Goal: Information Seeking & Learning: Learn about a topic

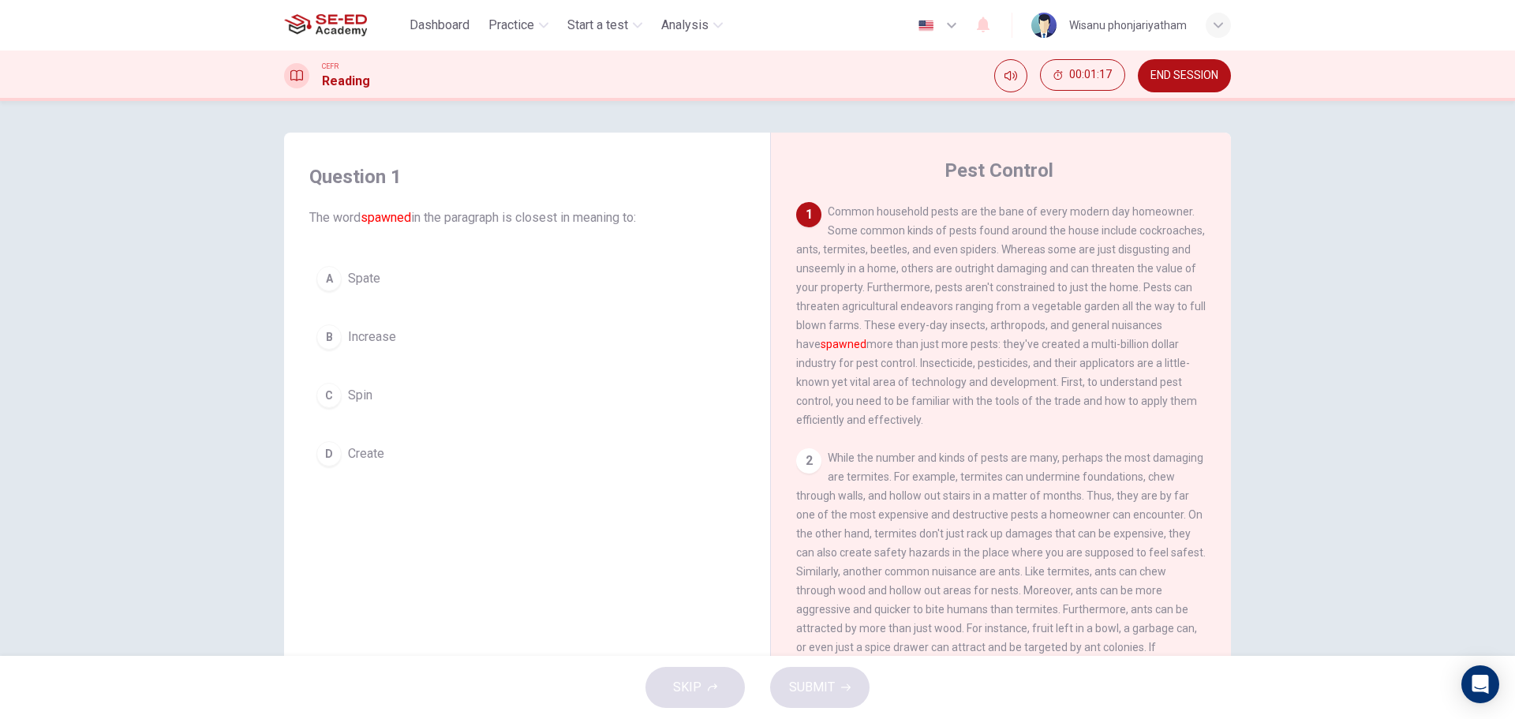
click at [375, 459] on span "Create" at bounding box center [366, 453] width 36 height 19
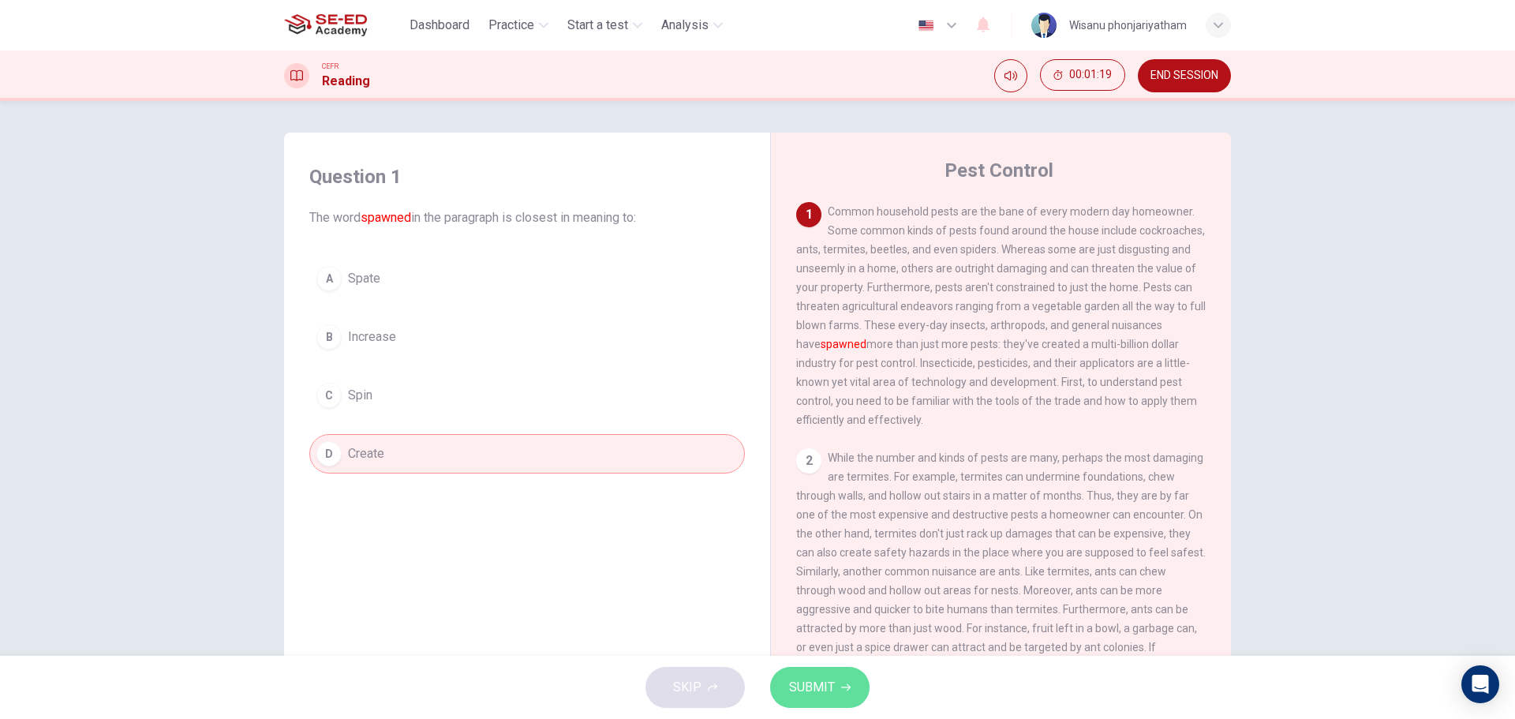
click at [824, 686] on span "SUBMIT" at bounding box center [812, 687] width 46 height 22
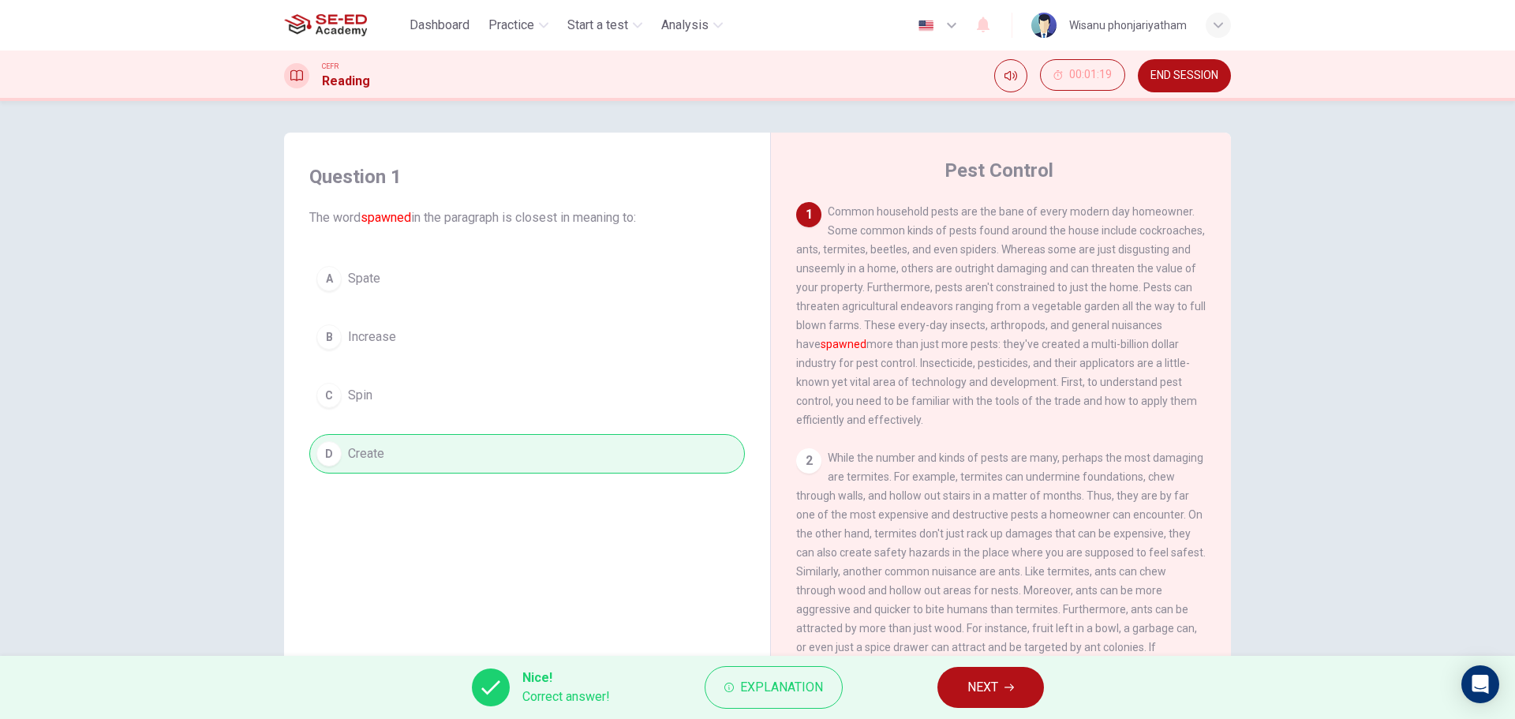
click at [966, 687] on button "NEXT" at bounding box center [990, 687] width 107 height 41
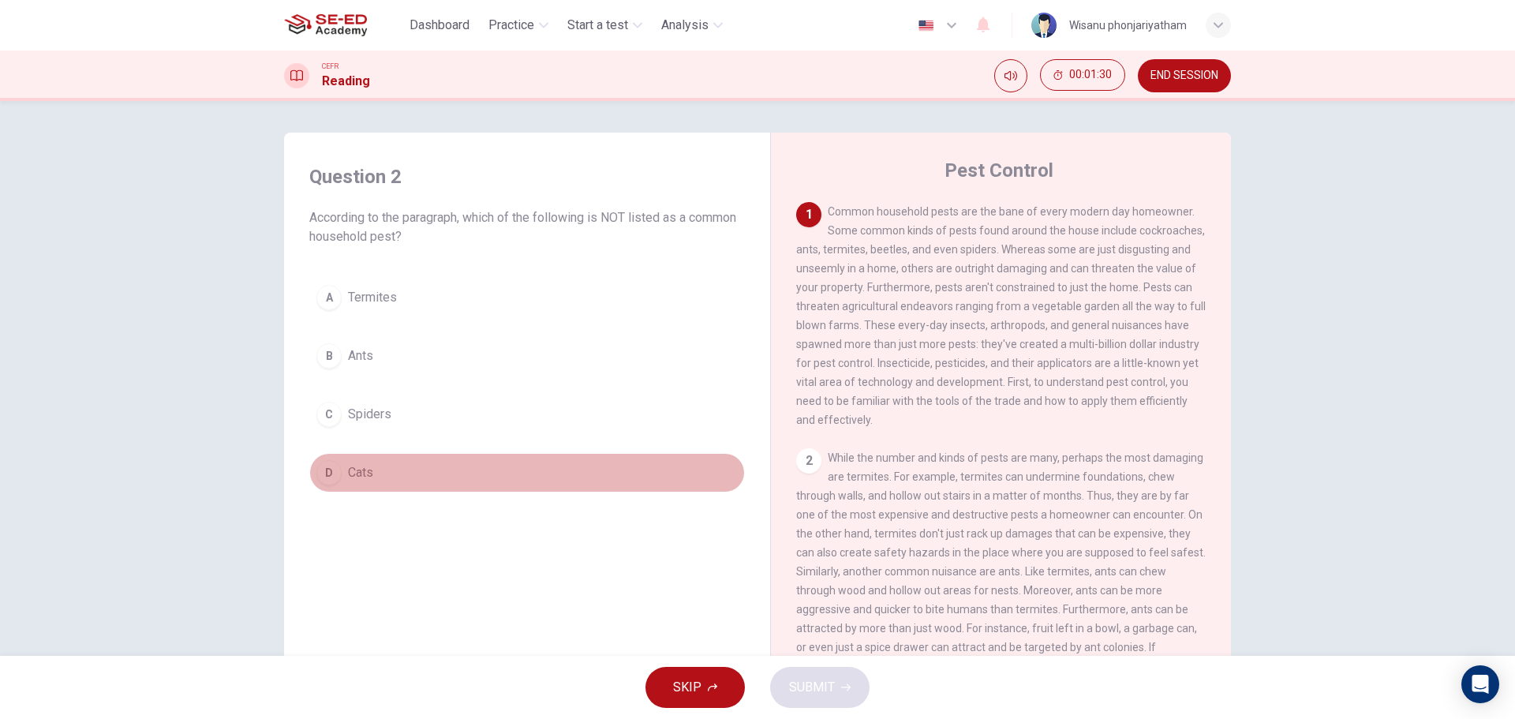
click at [375, 477] on button "D Cats" at bounding box center [526, 472] width 435 height 39
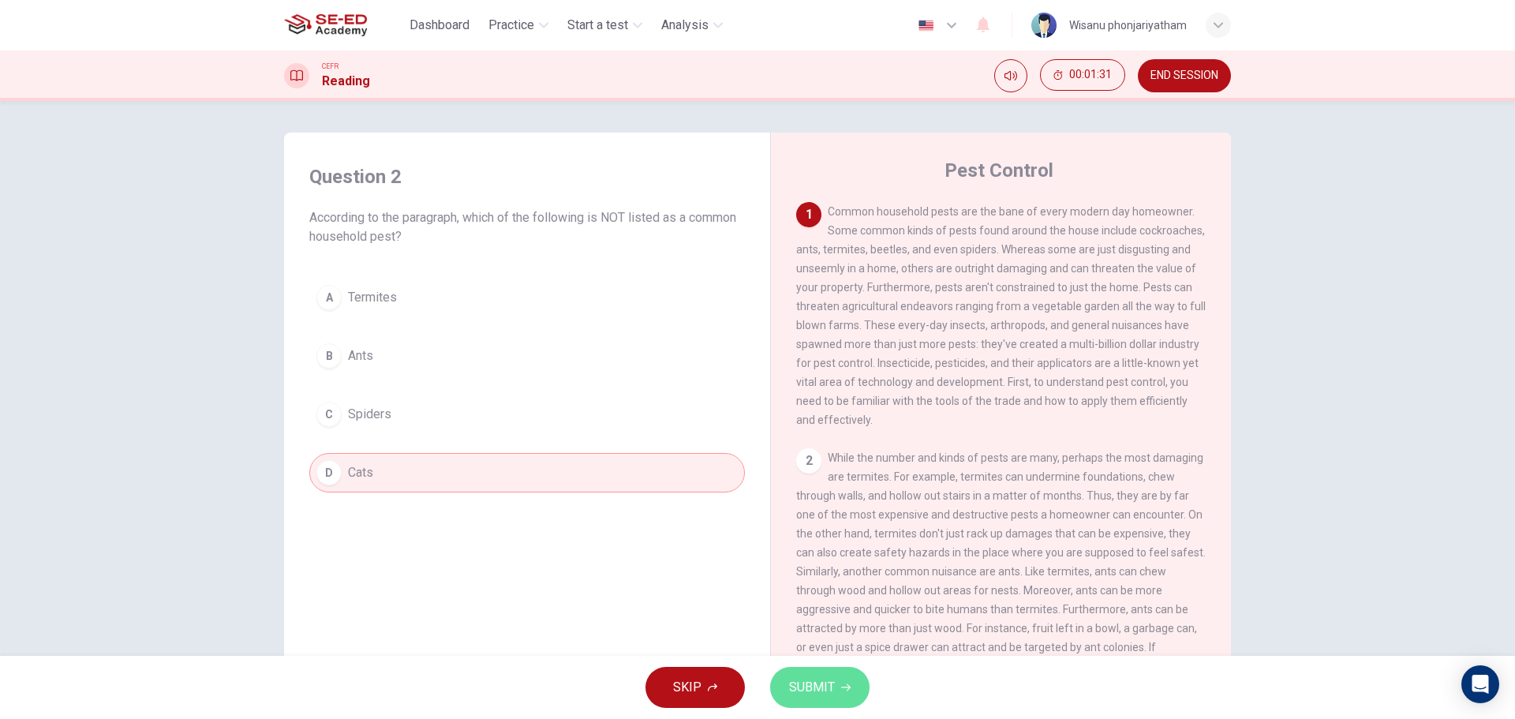
click at [835, 696] on button "SUBMIT" at bounding box center [819, 687] width 99 height 41
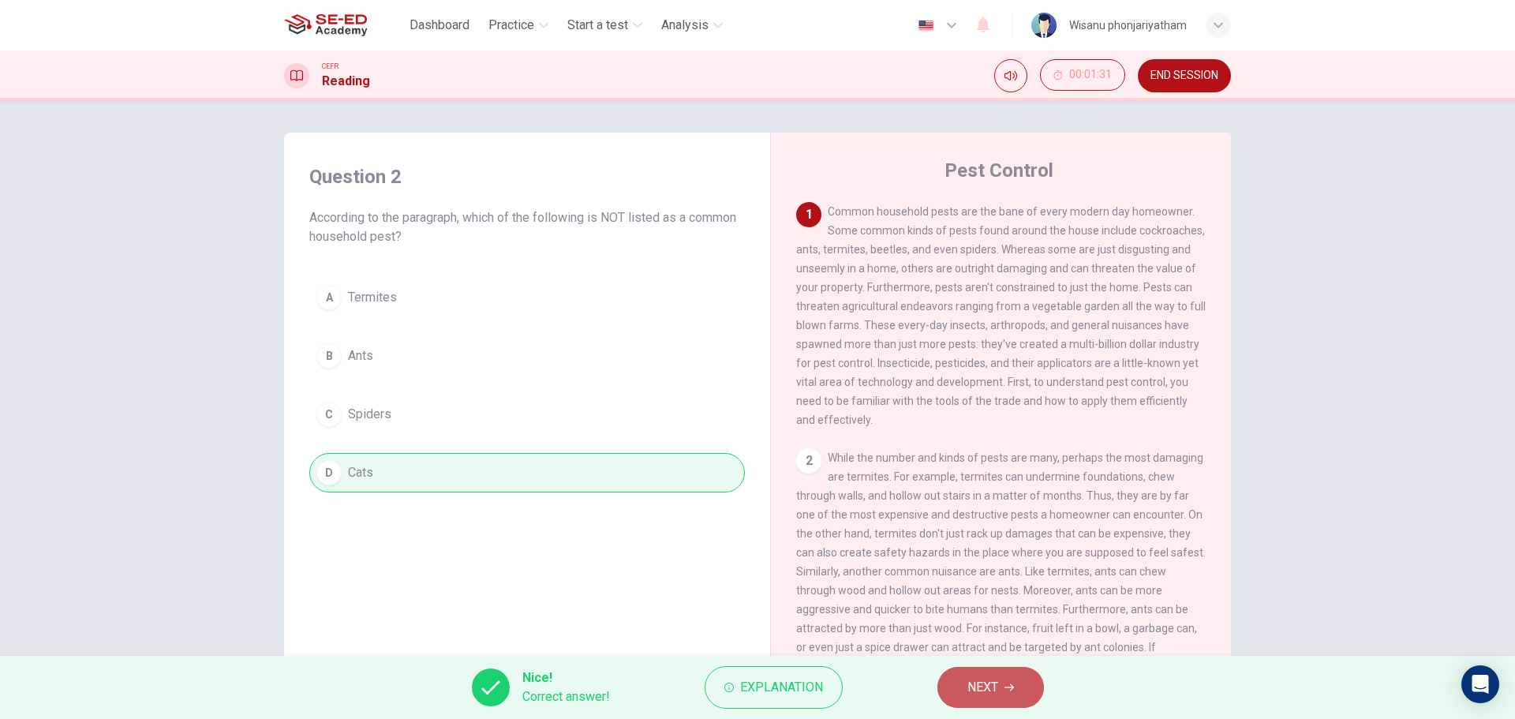
click at [962, 682] on button "NEXT" at bounding box center [990, 687] width 107 height 41
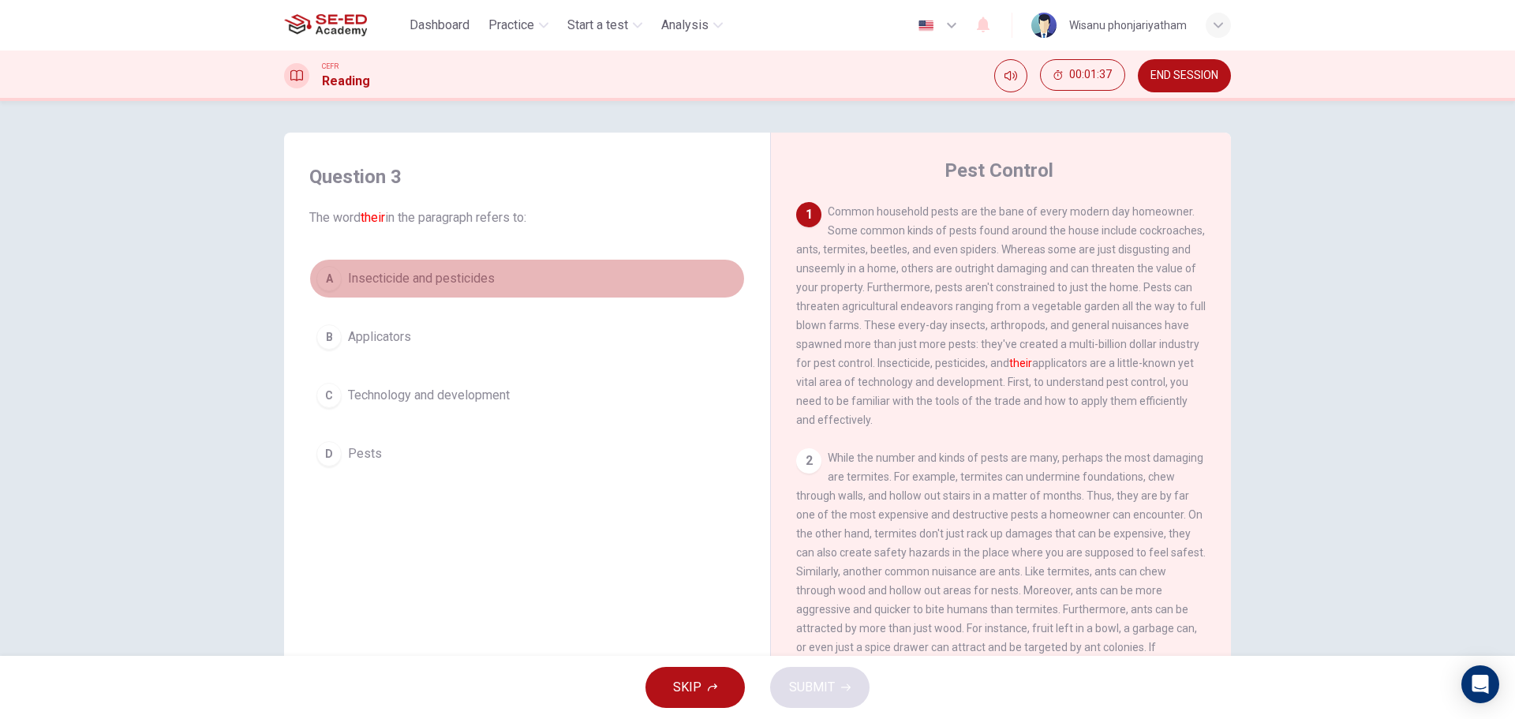
click at [473, 282] on span "Insecticide and pesticides" at bounding box center [421, 278] width 147 height 19
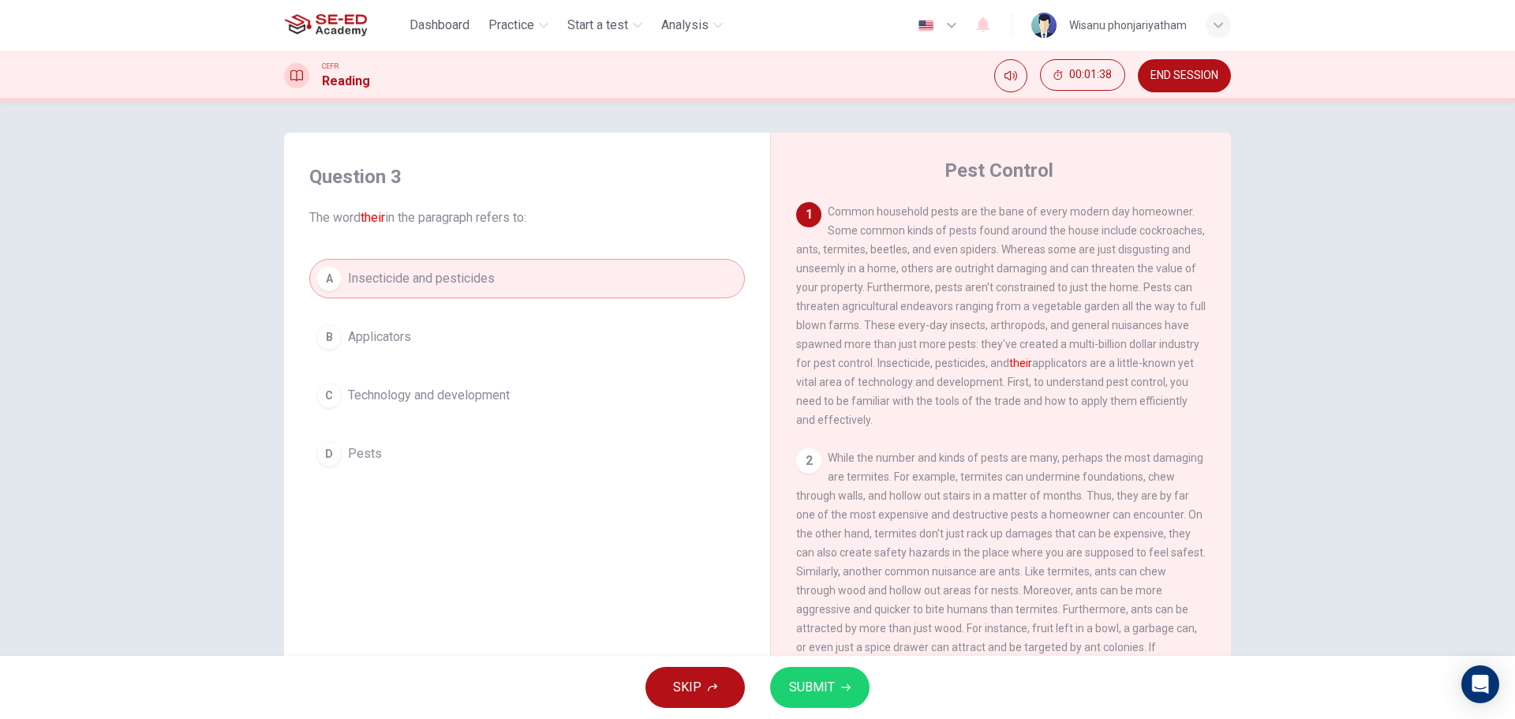
click at [817, 685] on span "SUBMIT" at bounding box center [812, 687] width 46 height 22
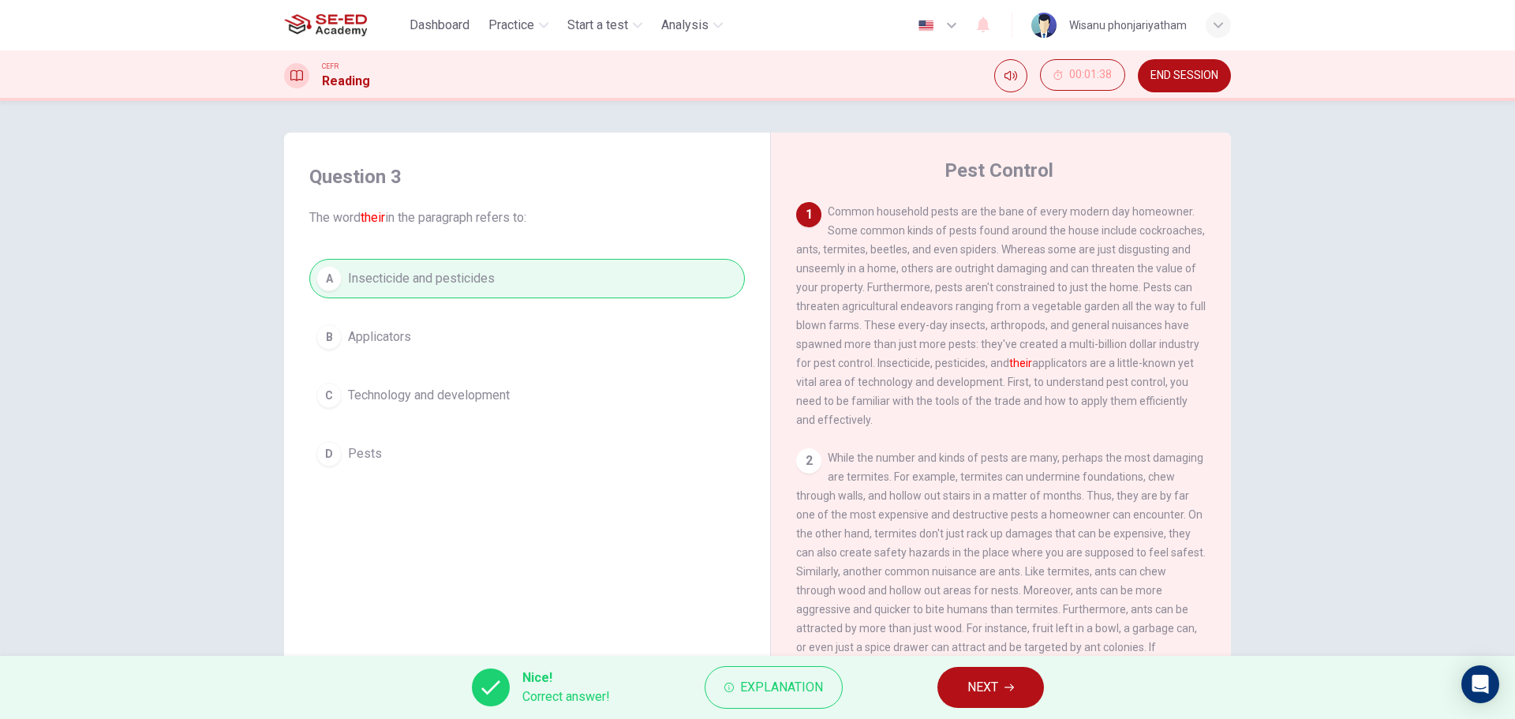
click at [1011, 682] on icon "button" at bounding box center [1008, 686] width 9 height 9
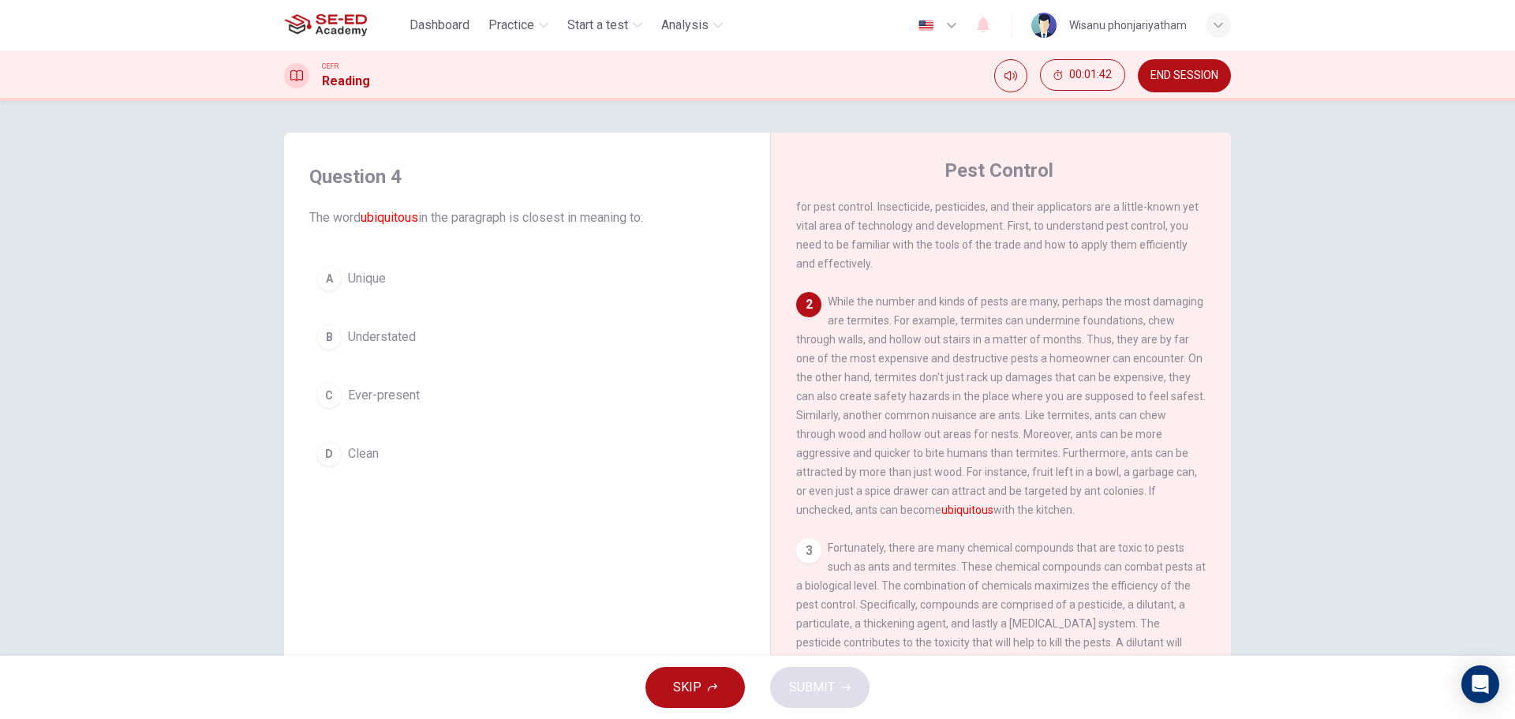
scroll to position [158, 0]
click at [395, 398] on span "Ever-present" at bounding box center [384, 395] width 72 height 19
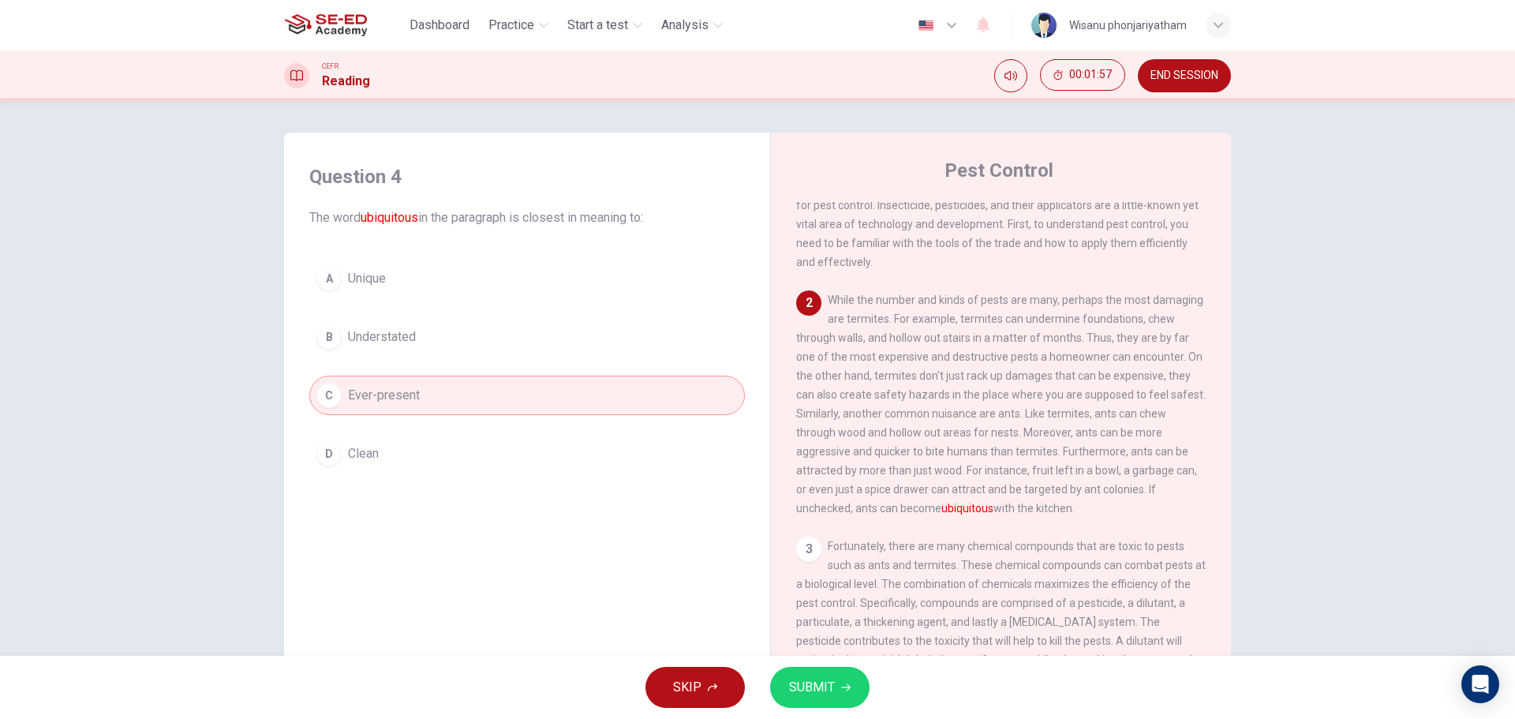
click at [810, 687] on span "SUBMIT" at bounding box center [812, 687] width 46 height 22
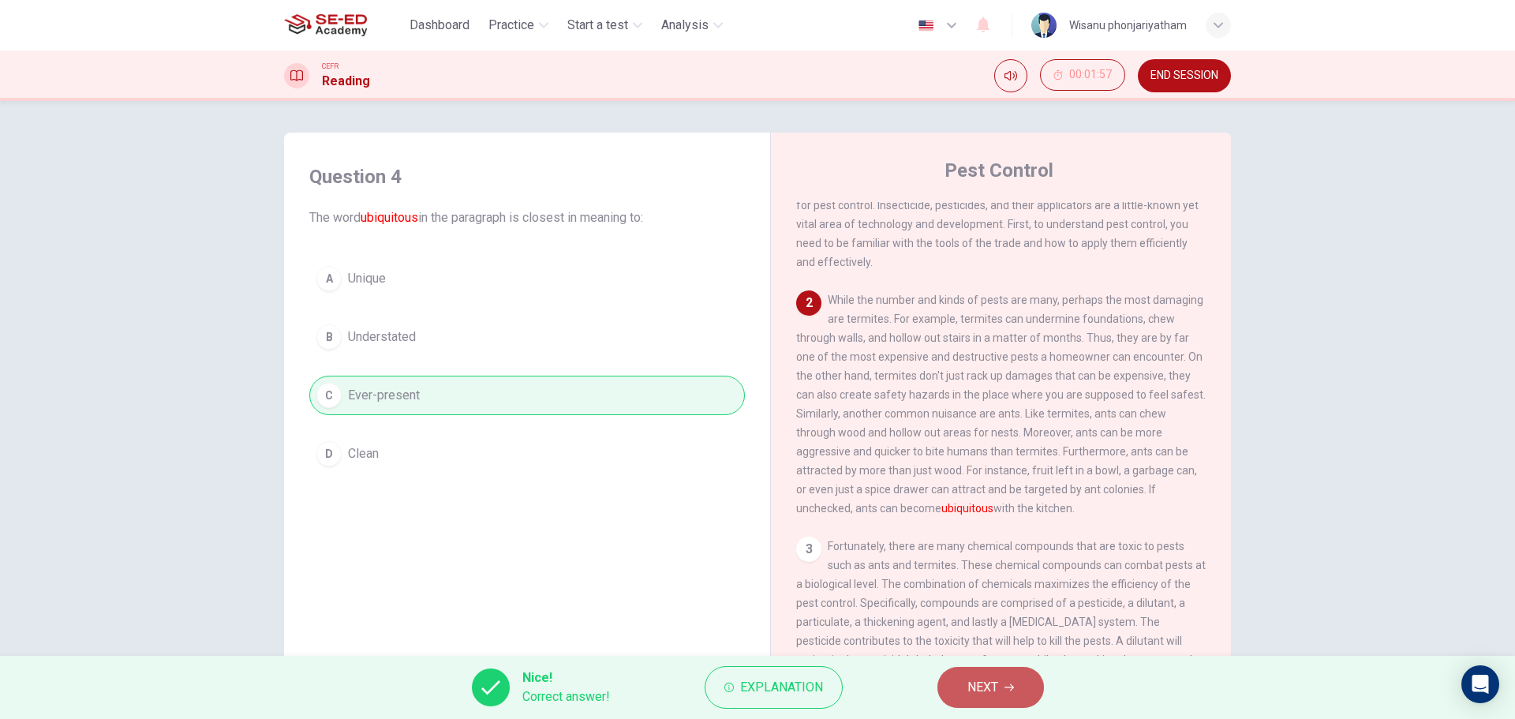
click at [979, 682] on span "NEXT" at bounding box center [982, 687] width 31 height 22
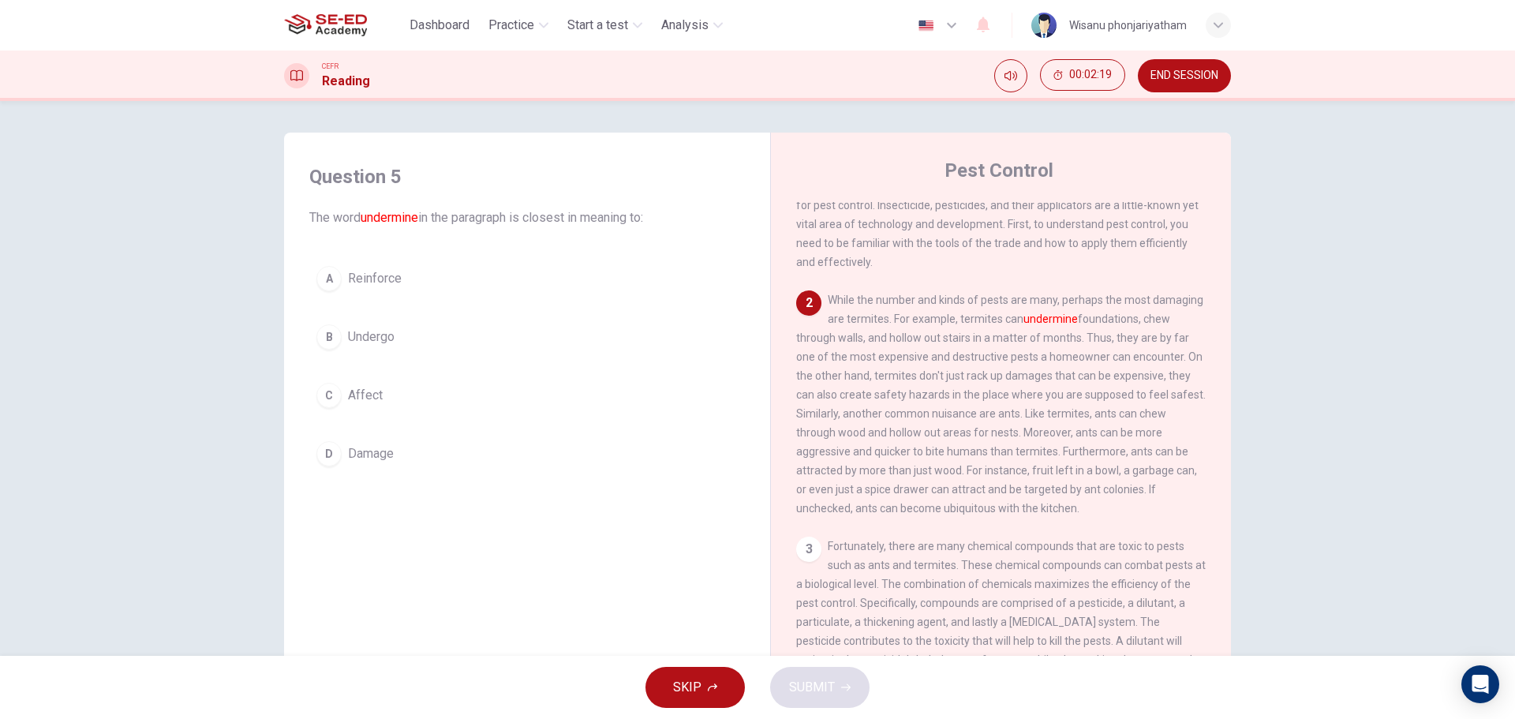
click at [360, 450] on span "Damage" at bounding box center [371, 453] width 46 height 19
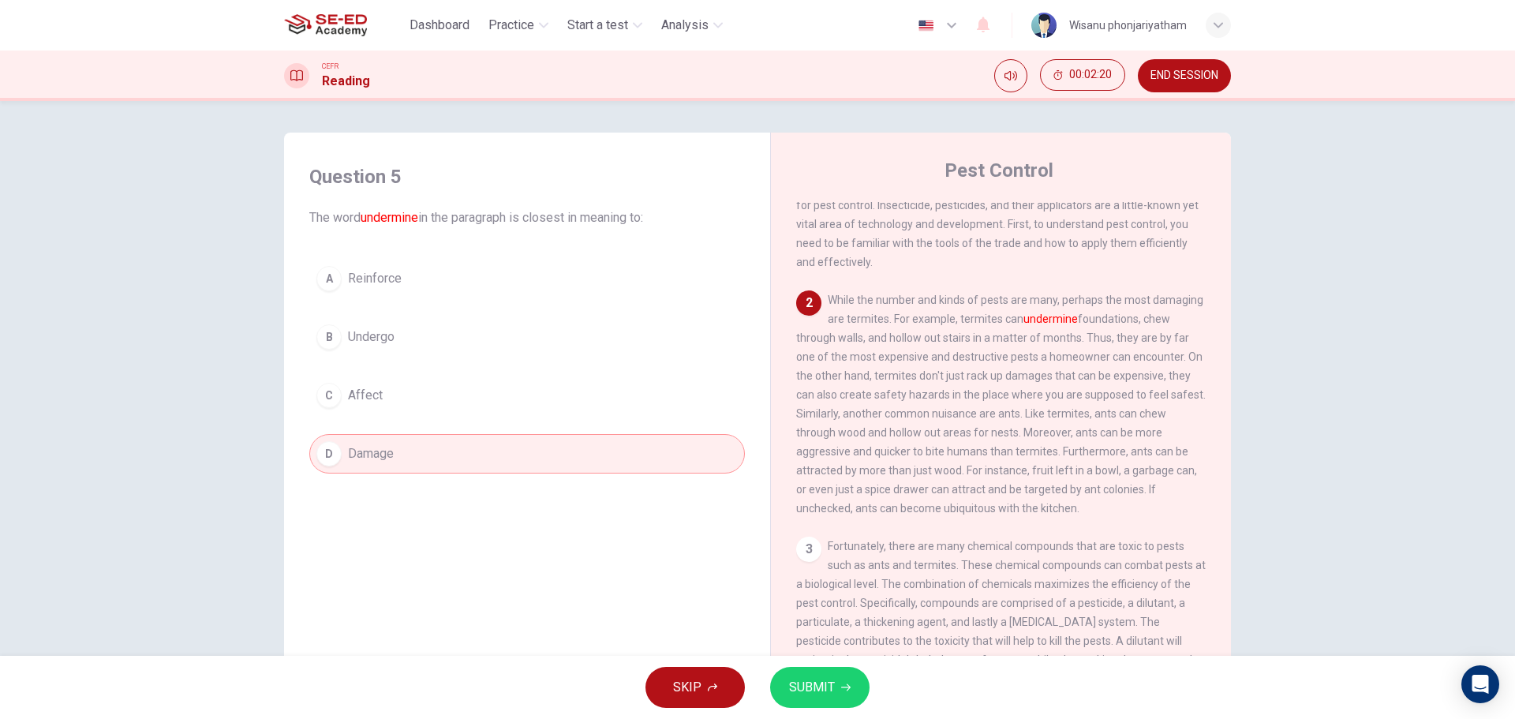
click at [811, 681] on span "SUBMIT" at bounding box center [812, 687] width 46 height 22
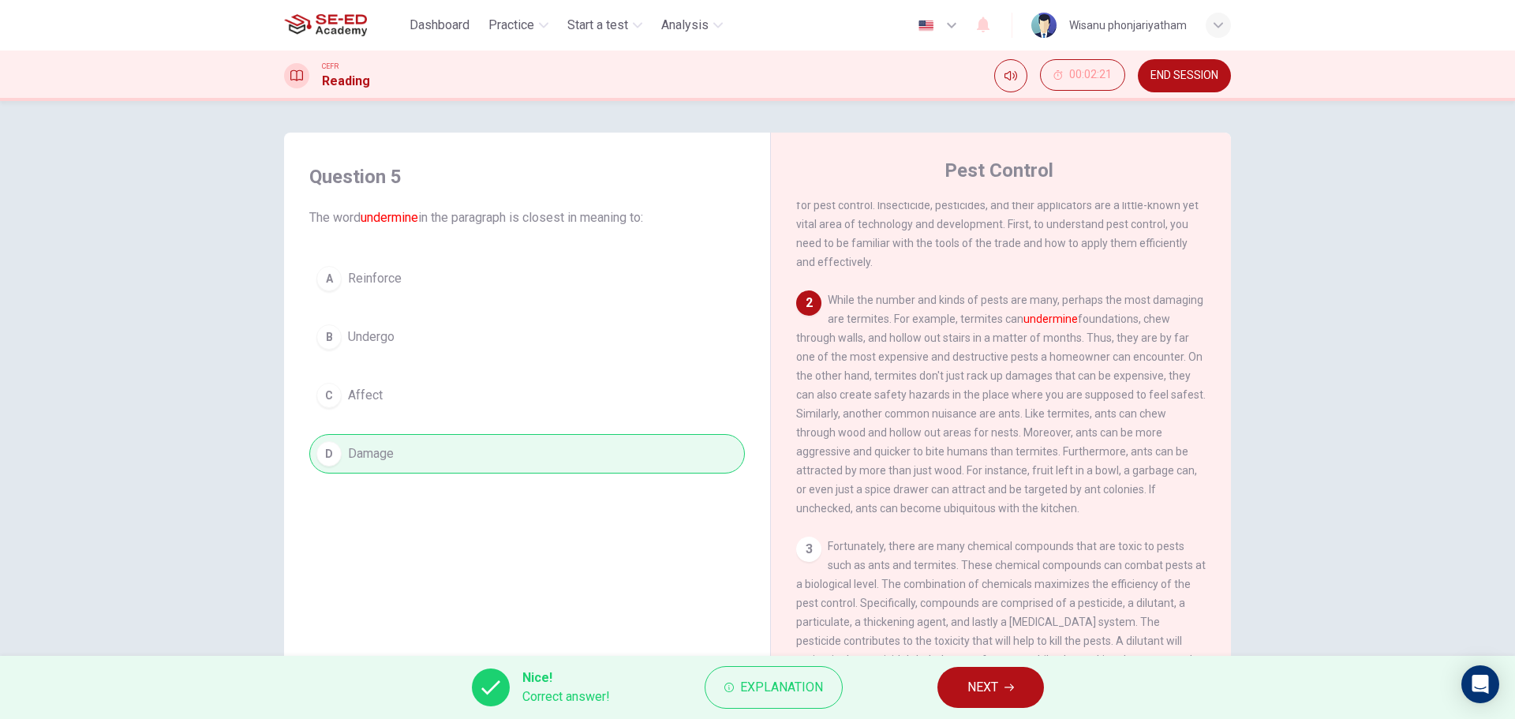
click at [979, 683] on span "NEXT" at bounding box center [982, 687] width 31 height 22
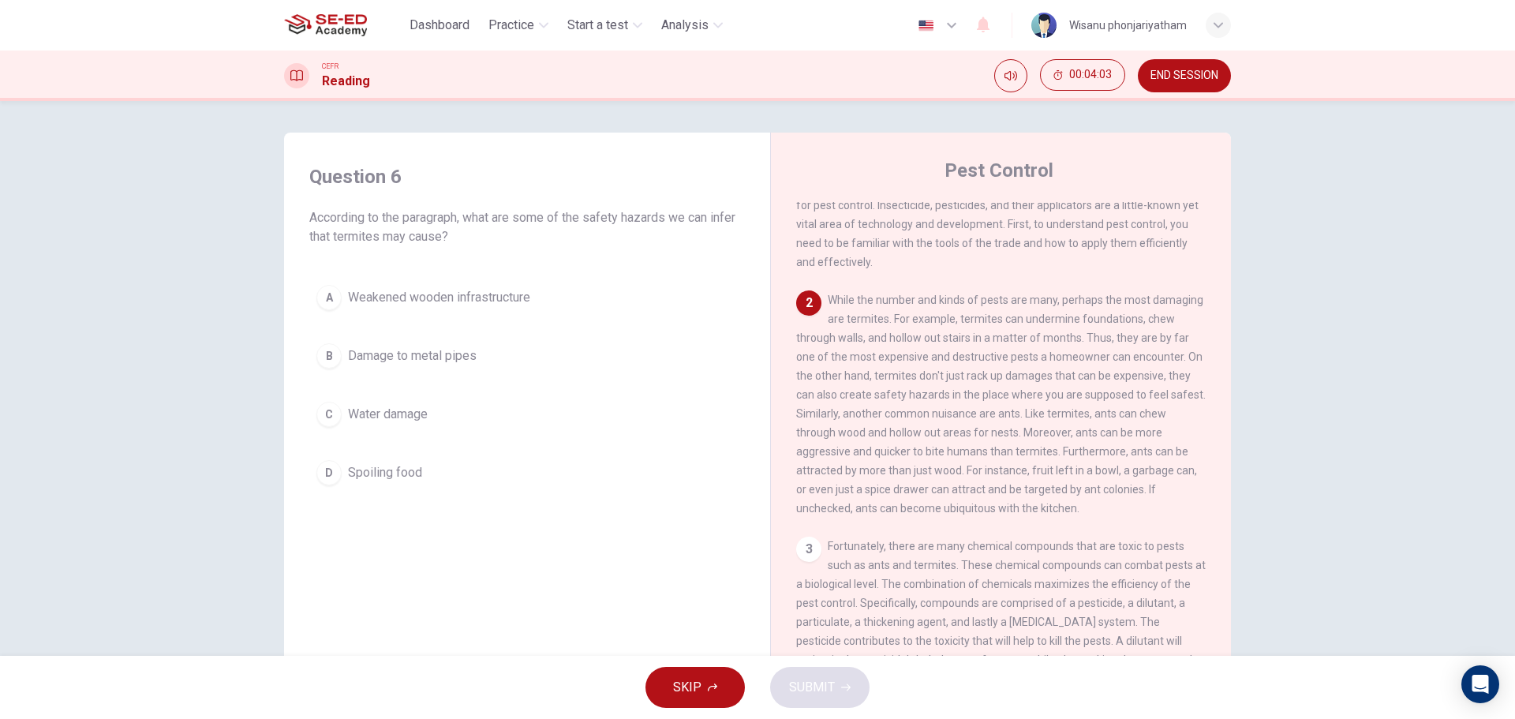
click at [478, 305] on span "Weakened wooden infrastructure" at bounding box center [439, 297] width 182 height 19
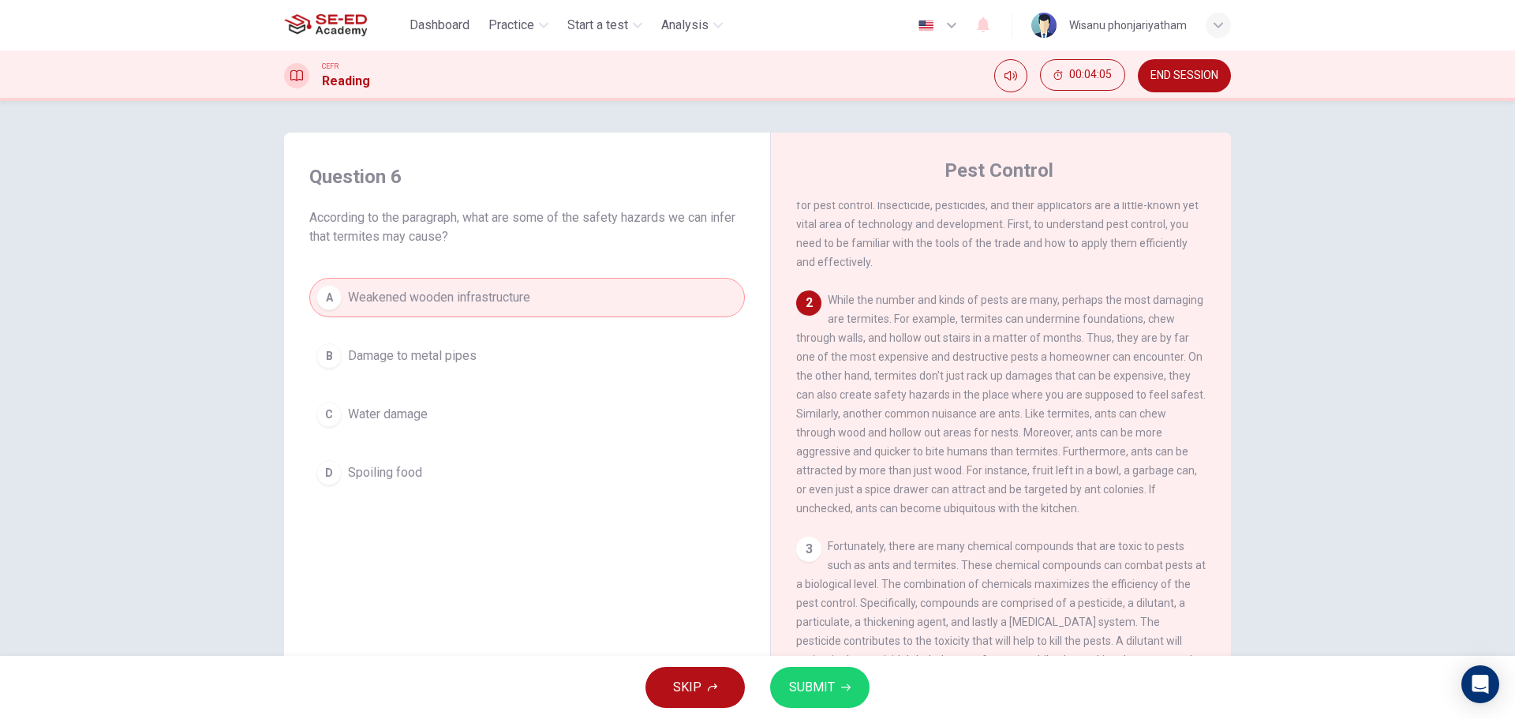
click at [823, 680] on span "SUBMIT" at bounding box center [812, 687] width 46 height 22
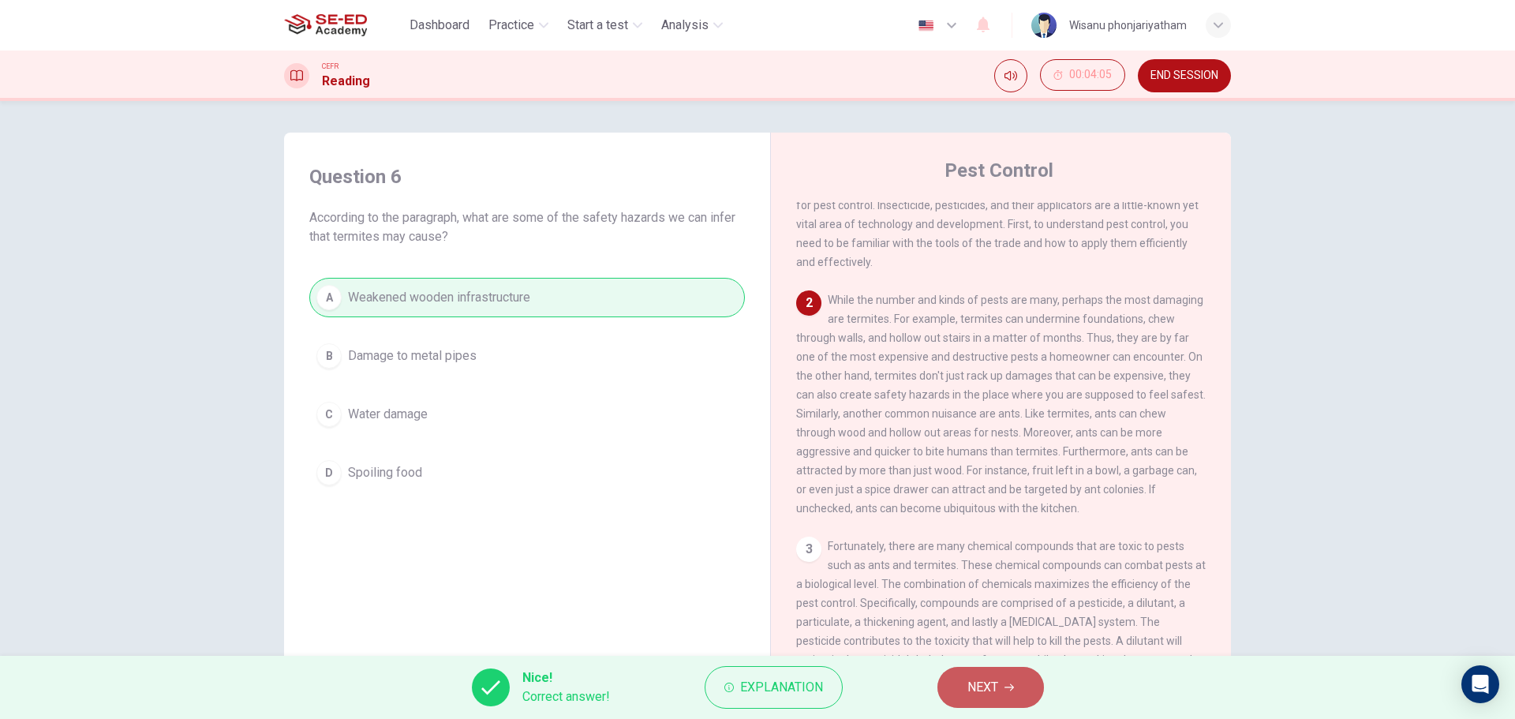
click at [1011, 696] on button "NEXT" at bounding box center [990, 687] width 107 height 41
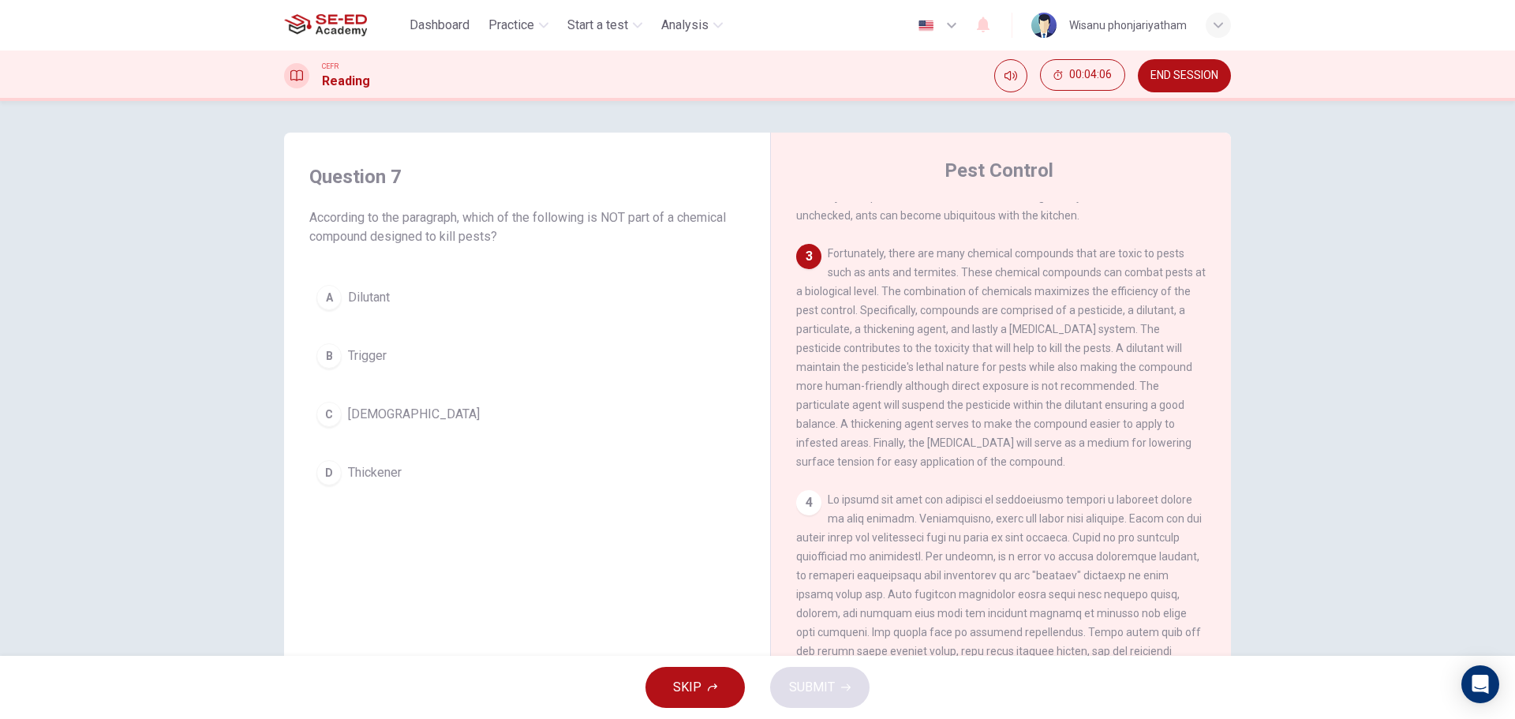
scroll to position [473, 0]
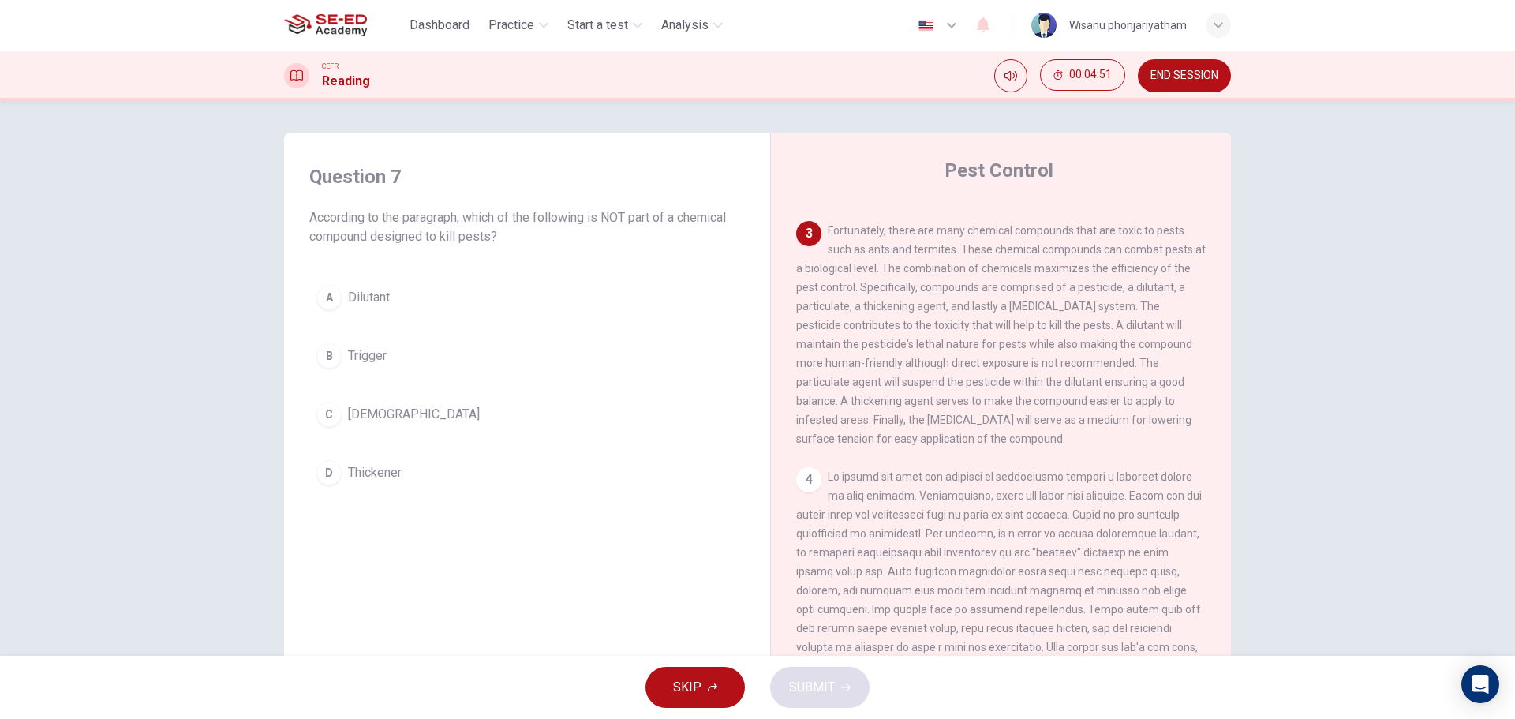
click at [368, 292] on span "Dilutant" at bounding box center [369, 297] width 42 height 19
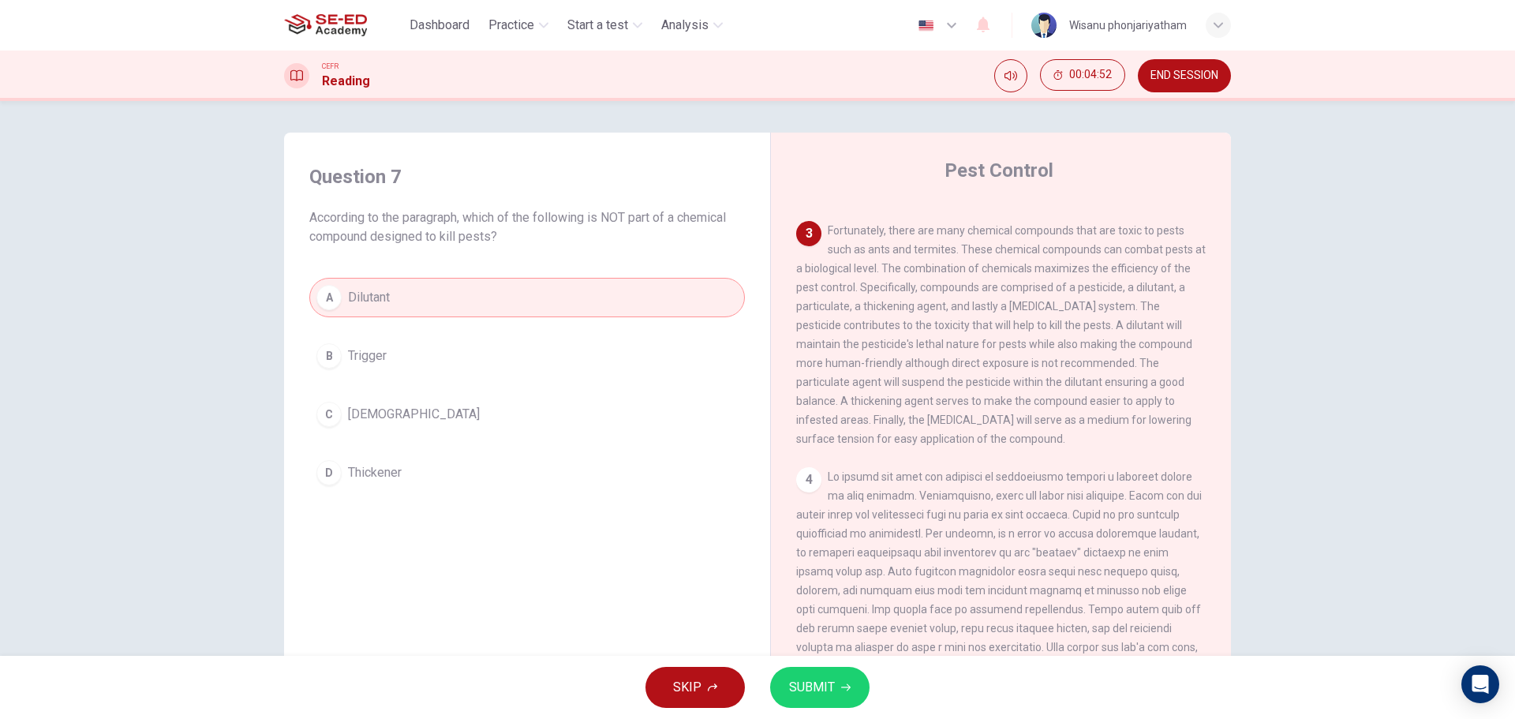
click at [846, 685] on icon "button" at bounding box center [845, 686] width 9 height 9
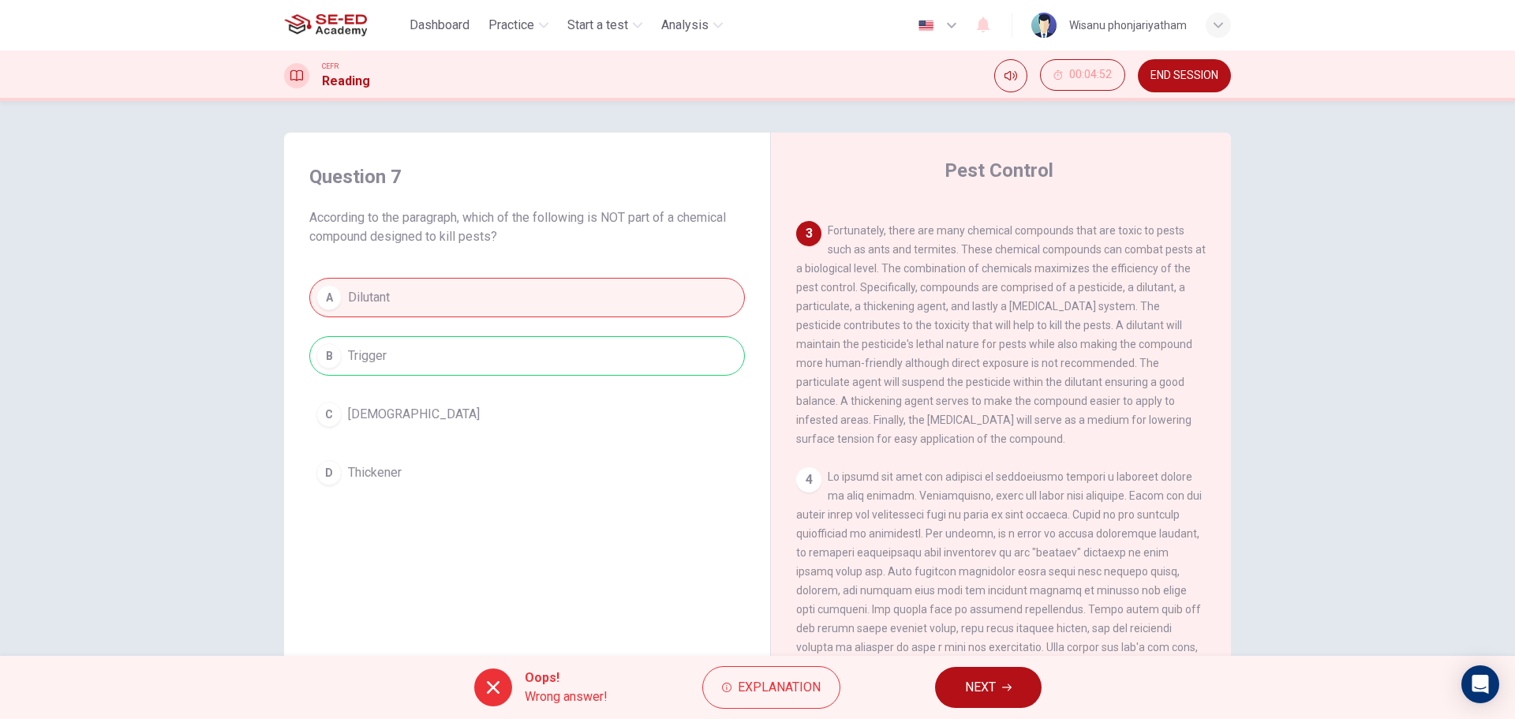
click at [988, 687] on span "NEXT" at bounding box center [980, 687] width 31 height 22
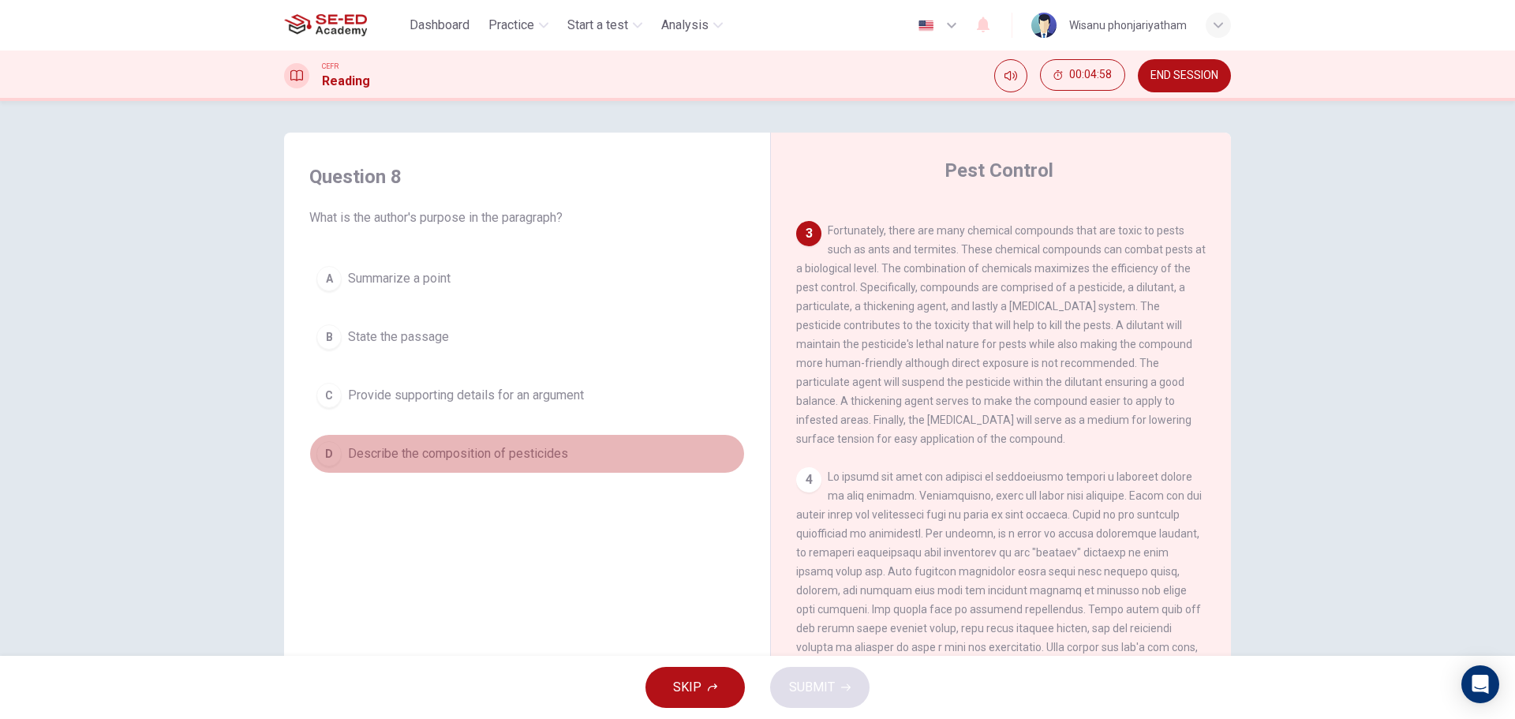
click at [518, 459] on span "Describe the composition of pesticides" at bounding box center [458, 453] width 220 height 19
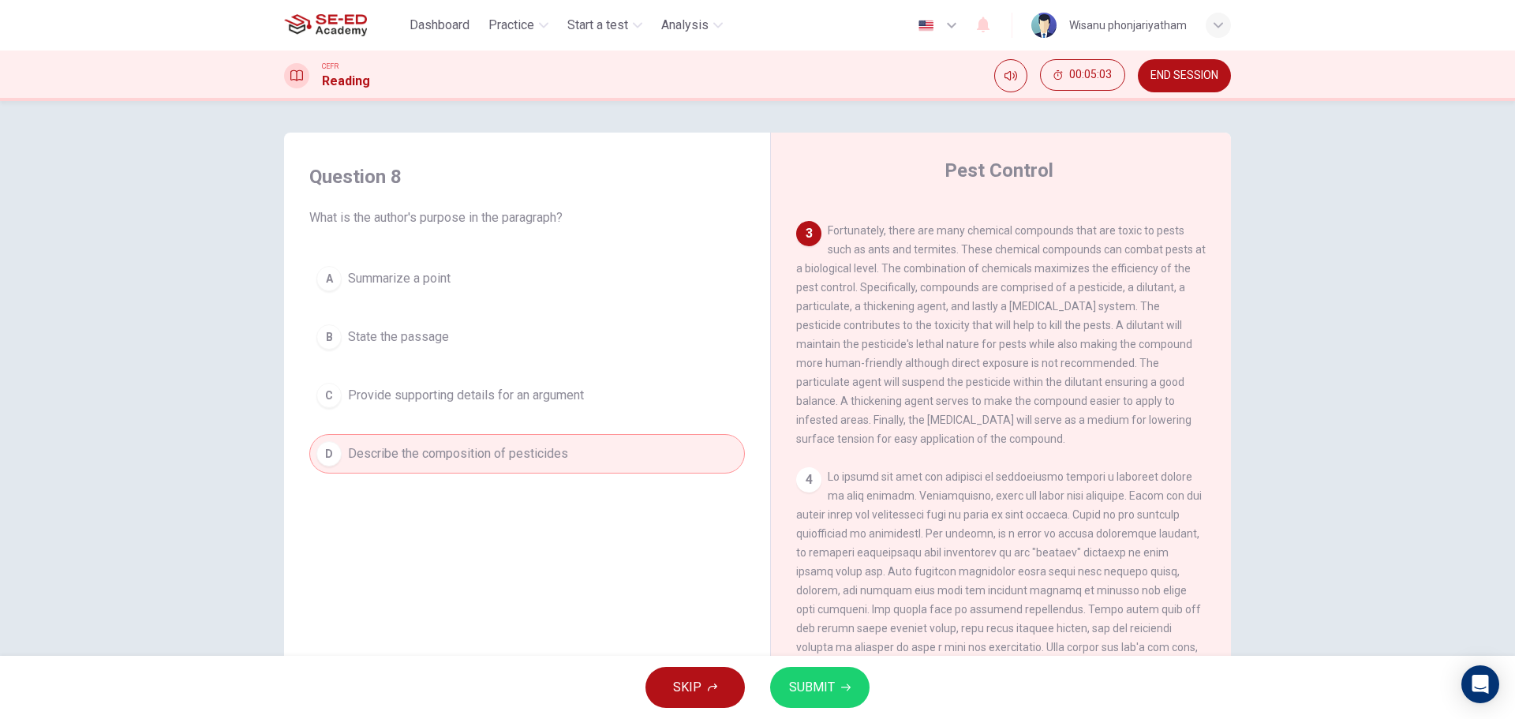
click at [809, 672] on button "SUBMIT" at bounding box center [819, 687] width 99 height 41
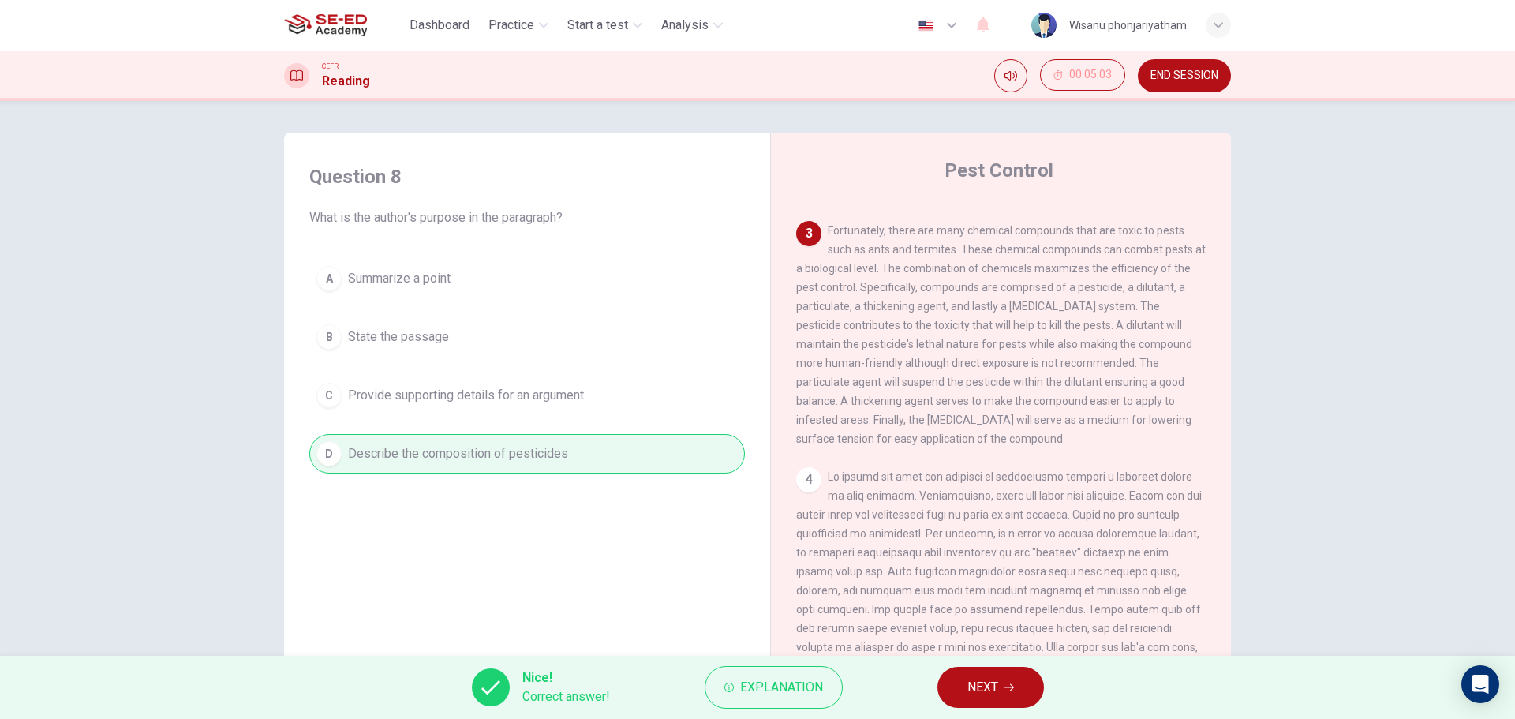
click at [970, 696] on span "NEXT" at bounding box center [982, 687] width 31 height 22
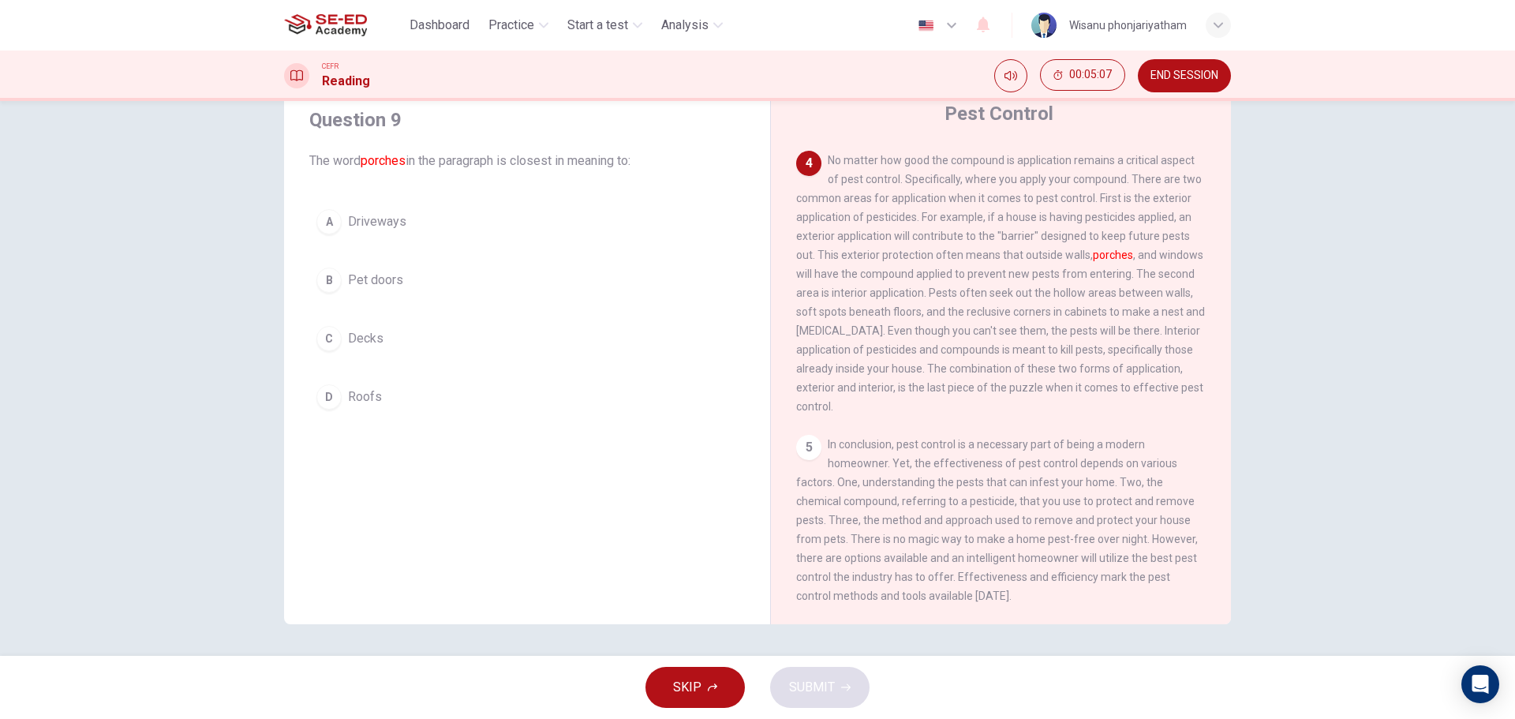
scroll to position [701, 0]
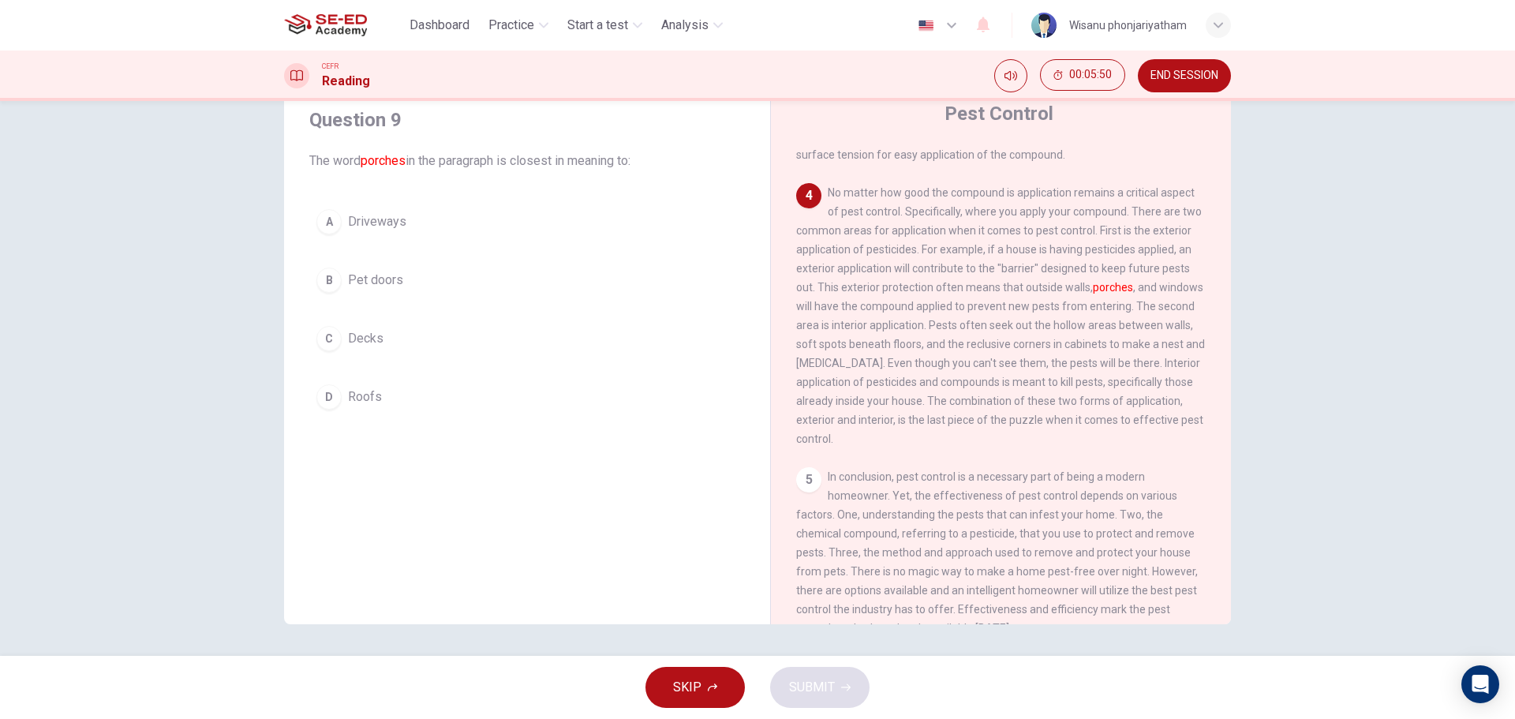
click at [360, 336] on span "Decks" at bounding box center [366, 338] width 36 height 19
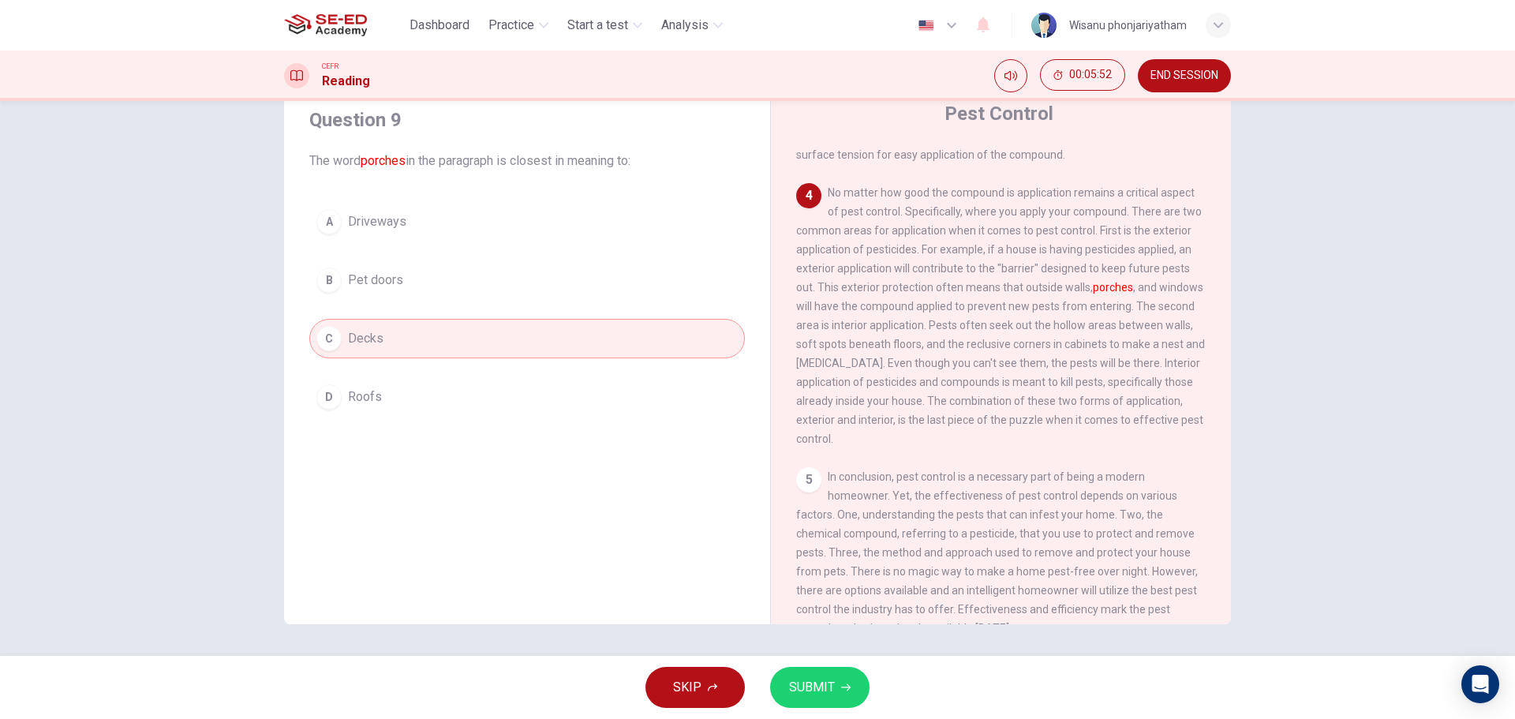
click at [841, 686] on icon "button" at bounding box center [845, 686] width 9 height 9
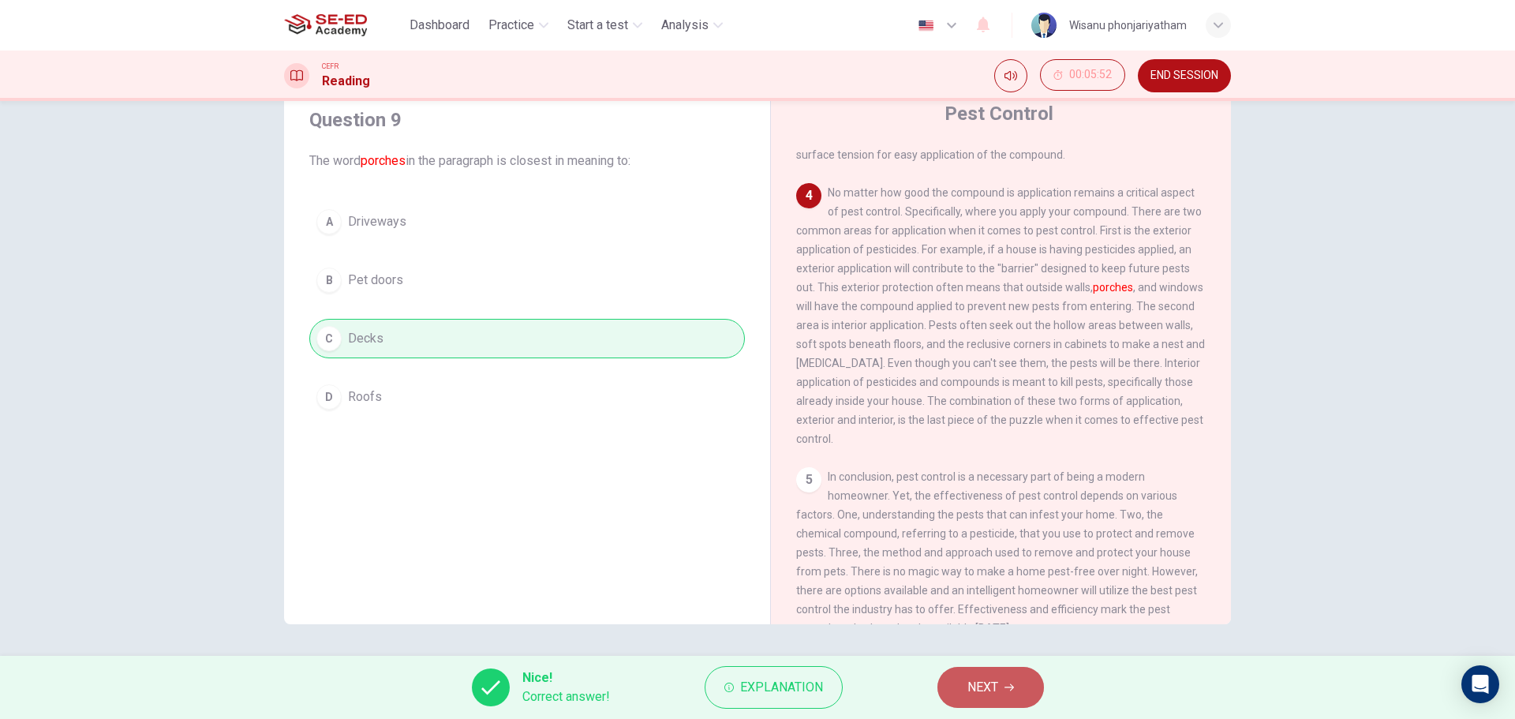
click at [997, 686] on span "NEXT" at bounding box center [982, 687] width 31 height 22
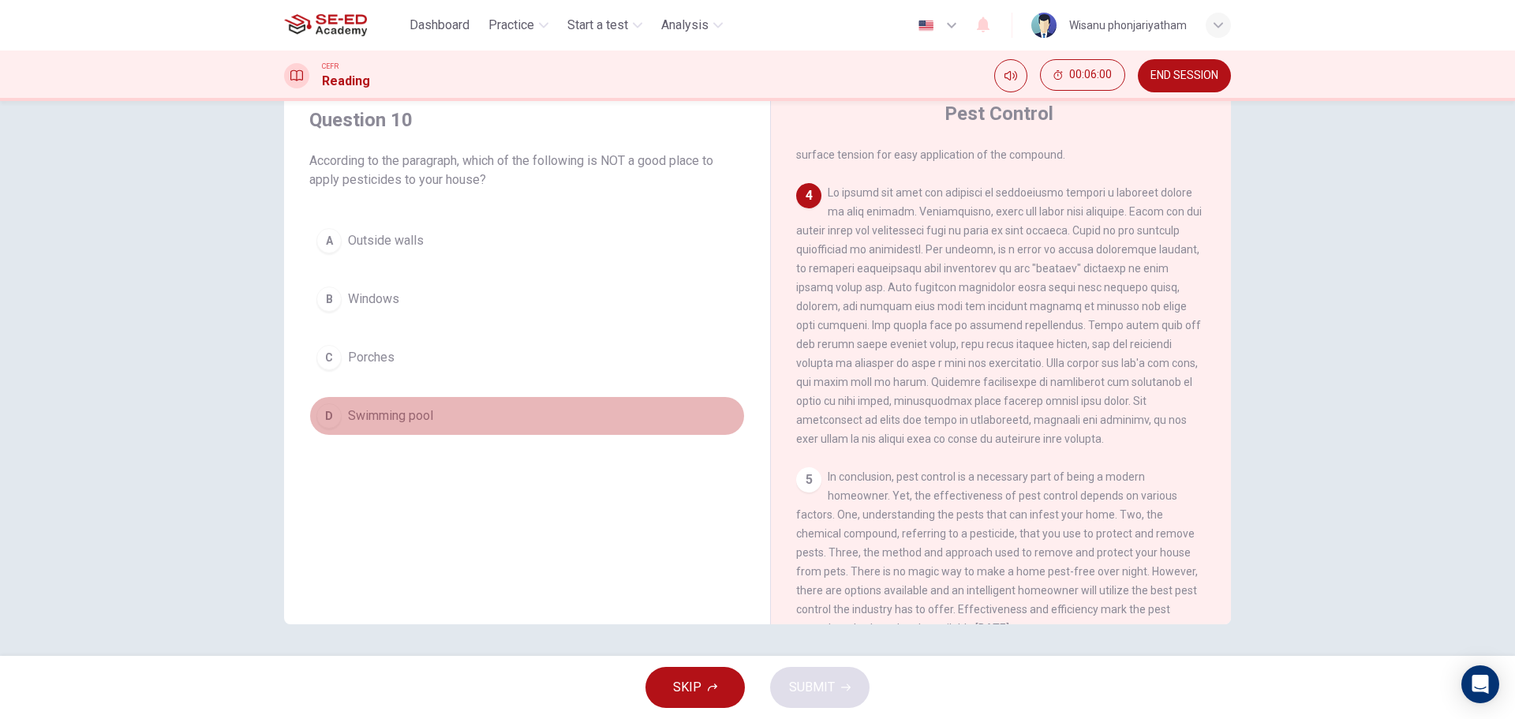
click at [416, 403] on button "D Swimming pool" at bounding box center [526, 415] width 435 height 39
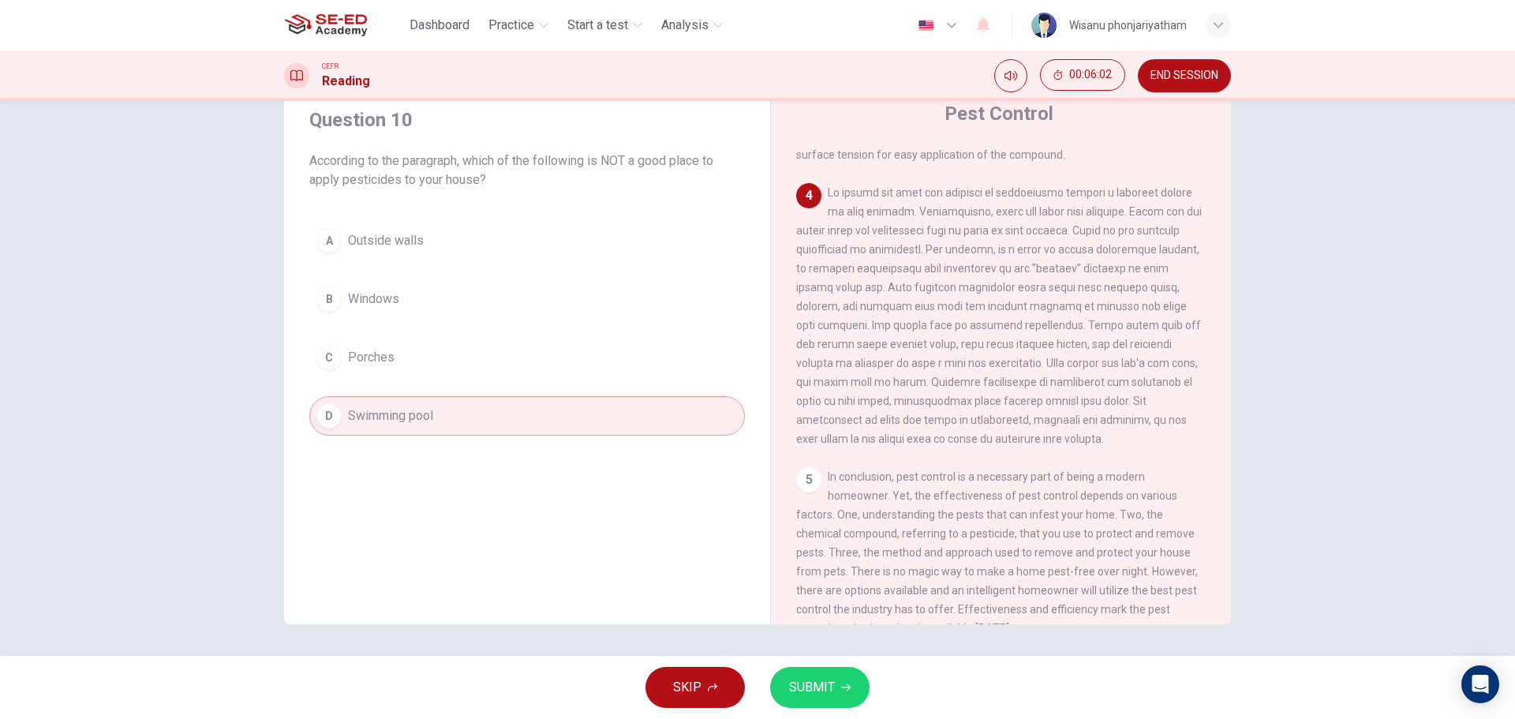
click at [809, 673] on button "SUBMIT" at bounding box center [819, 687] width 99 height 41
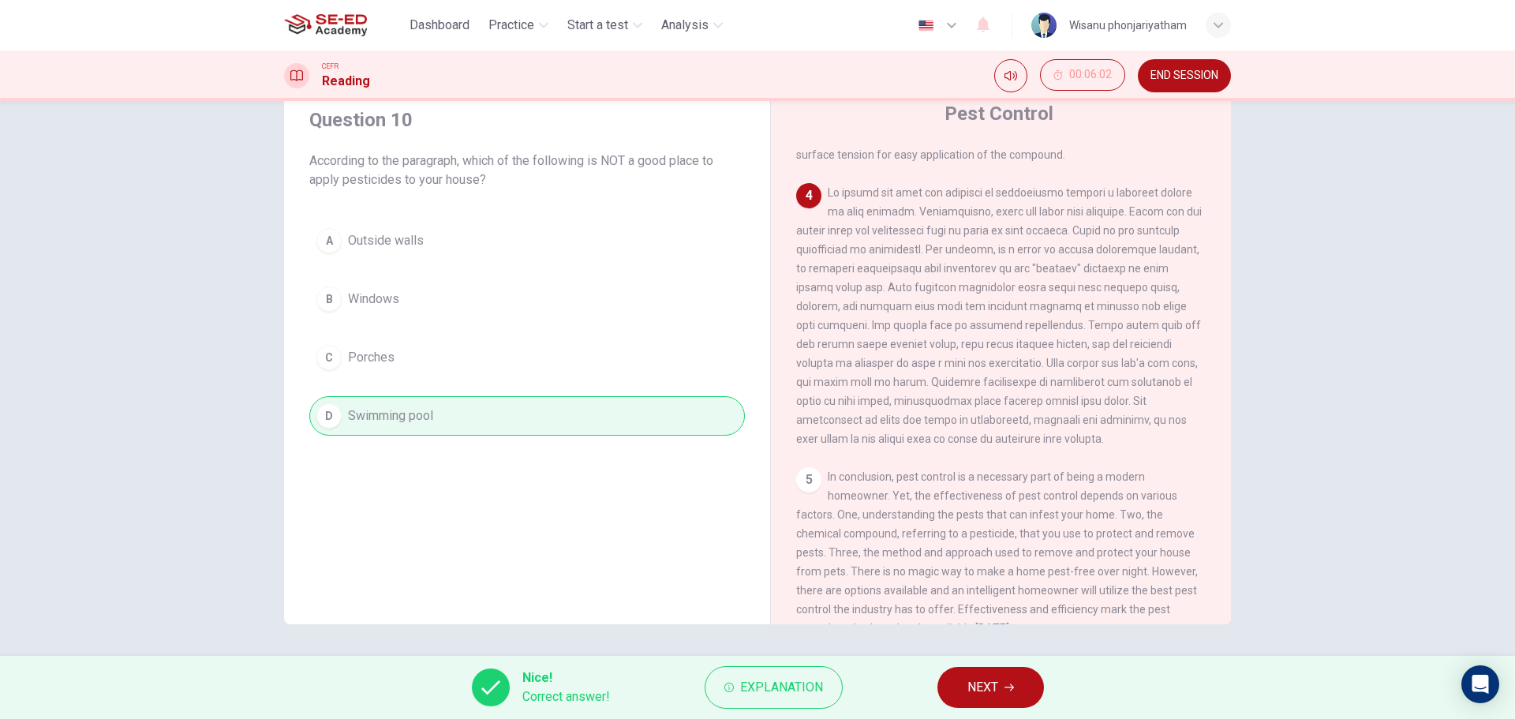
click at [1011, 682] on icon "button" at bounding box center [1008, 686] width 9 height 9
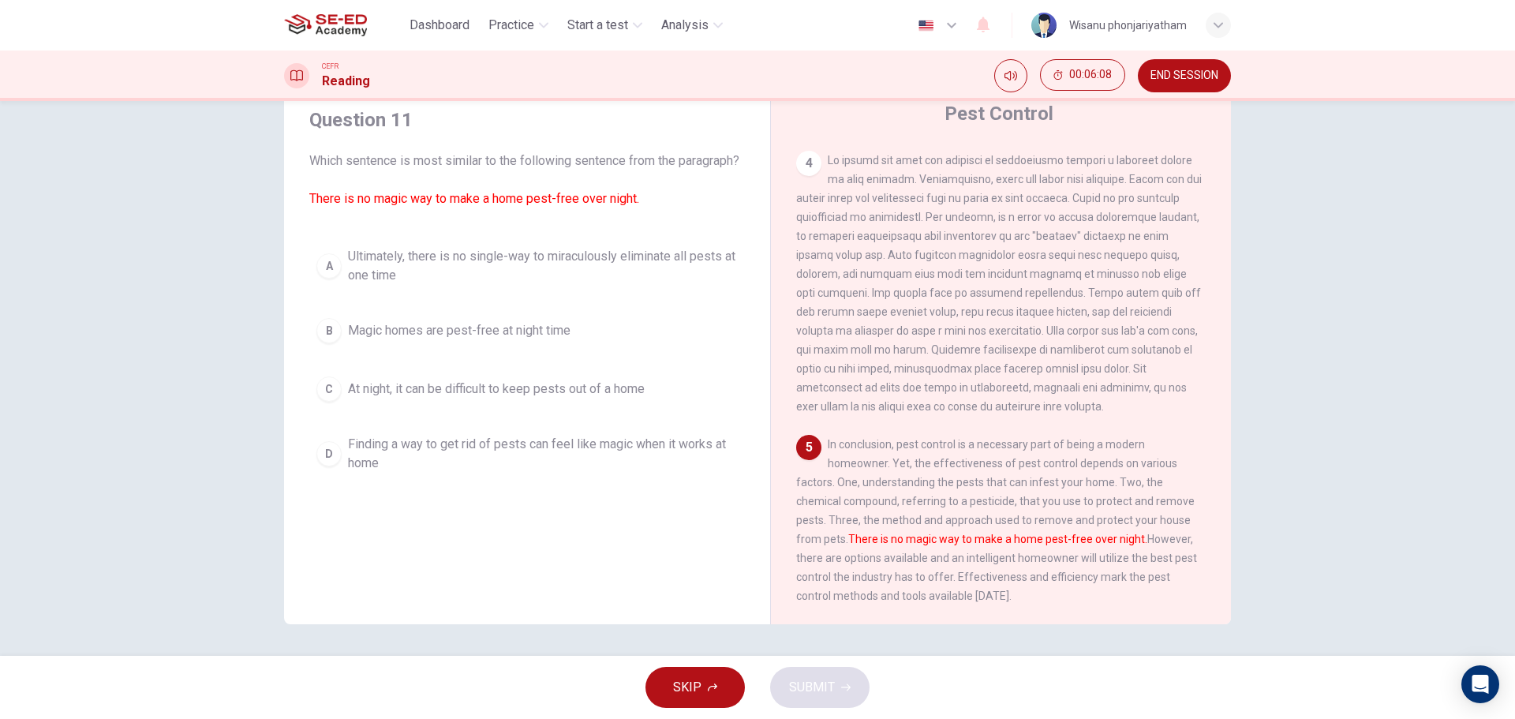
scroll to position [779, 0]
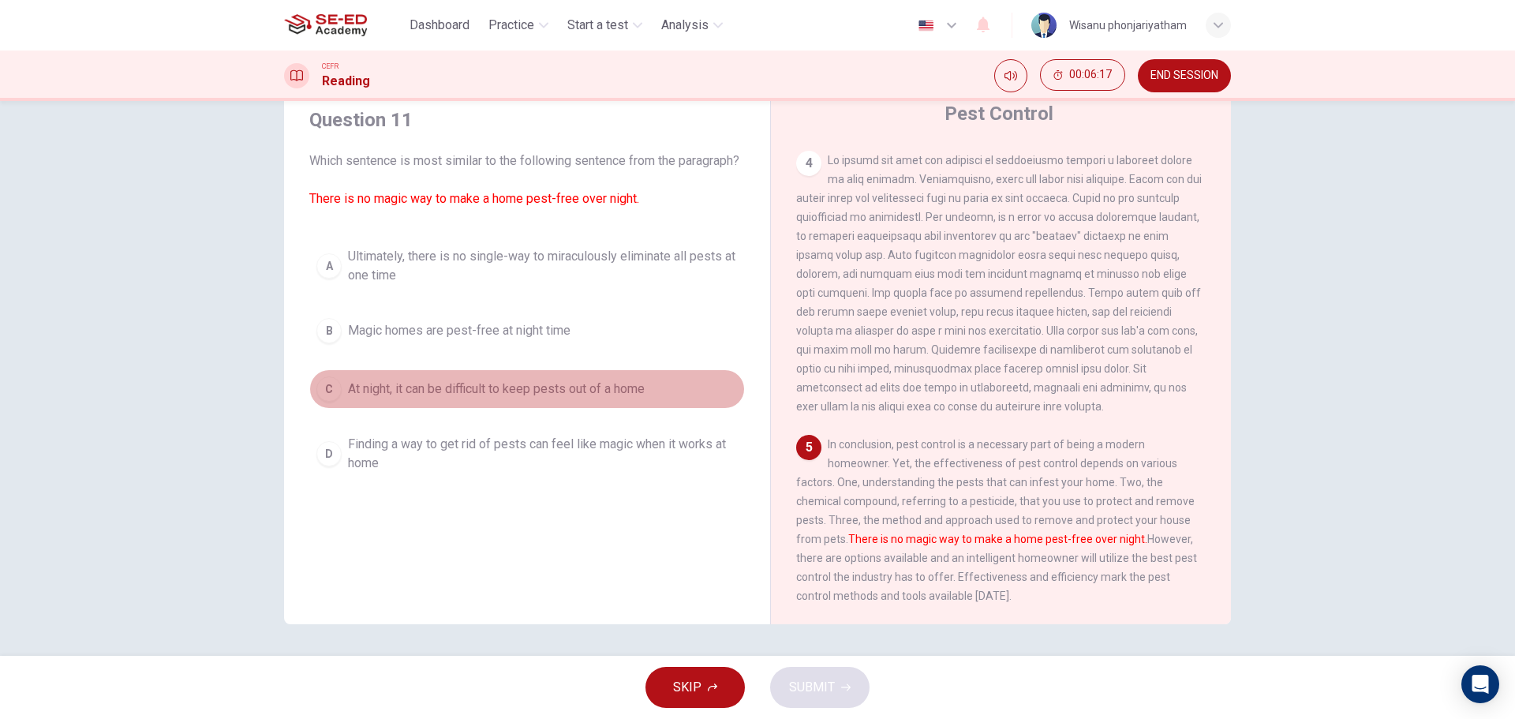
click at [550, 409] on button "C At night, it can be difficult to keep pests out of a home" at bounding box center [526, 388] width 435 height 39
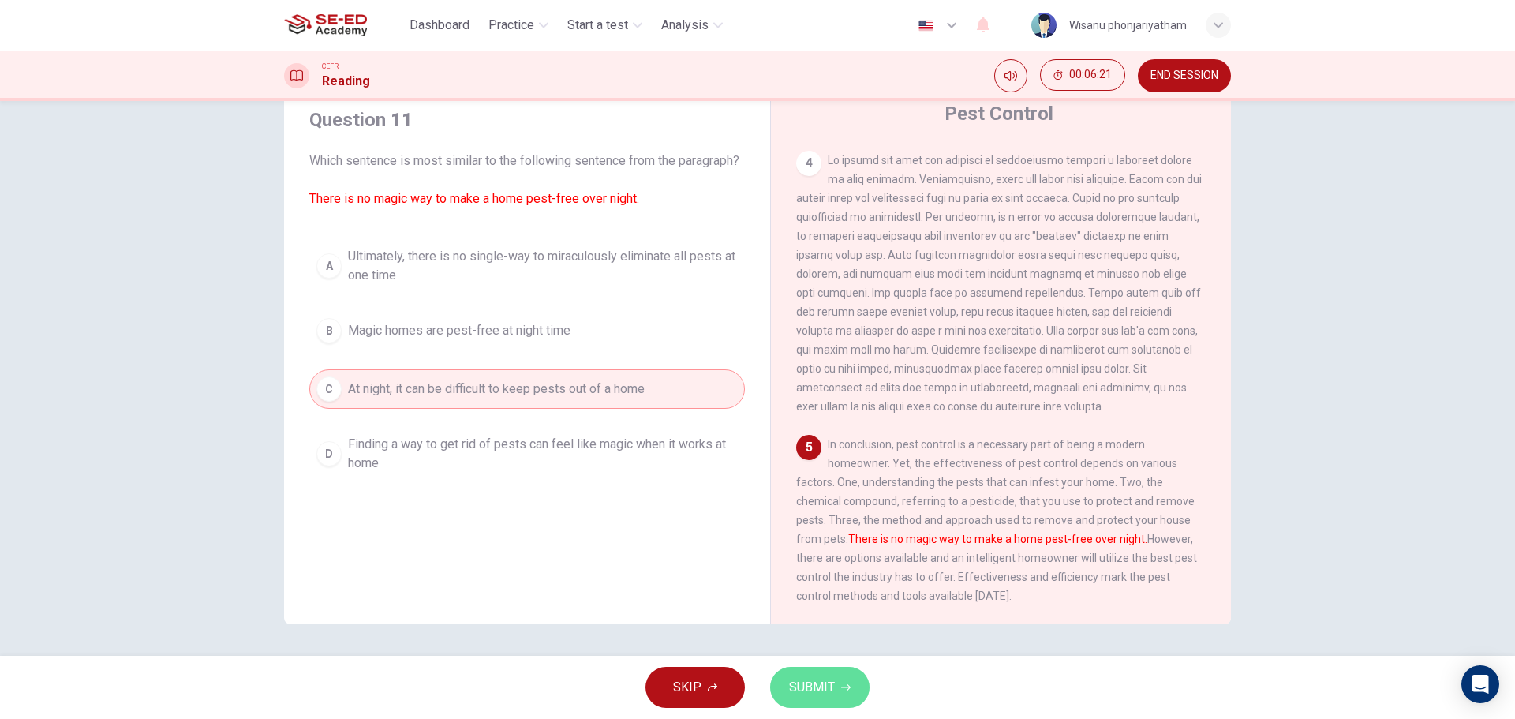
click at [834, 671] on button "SUBMIT" at bounding box center [819, 687] width 99 height 41
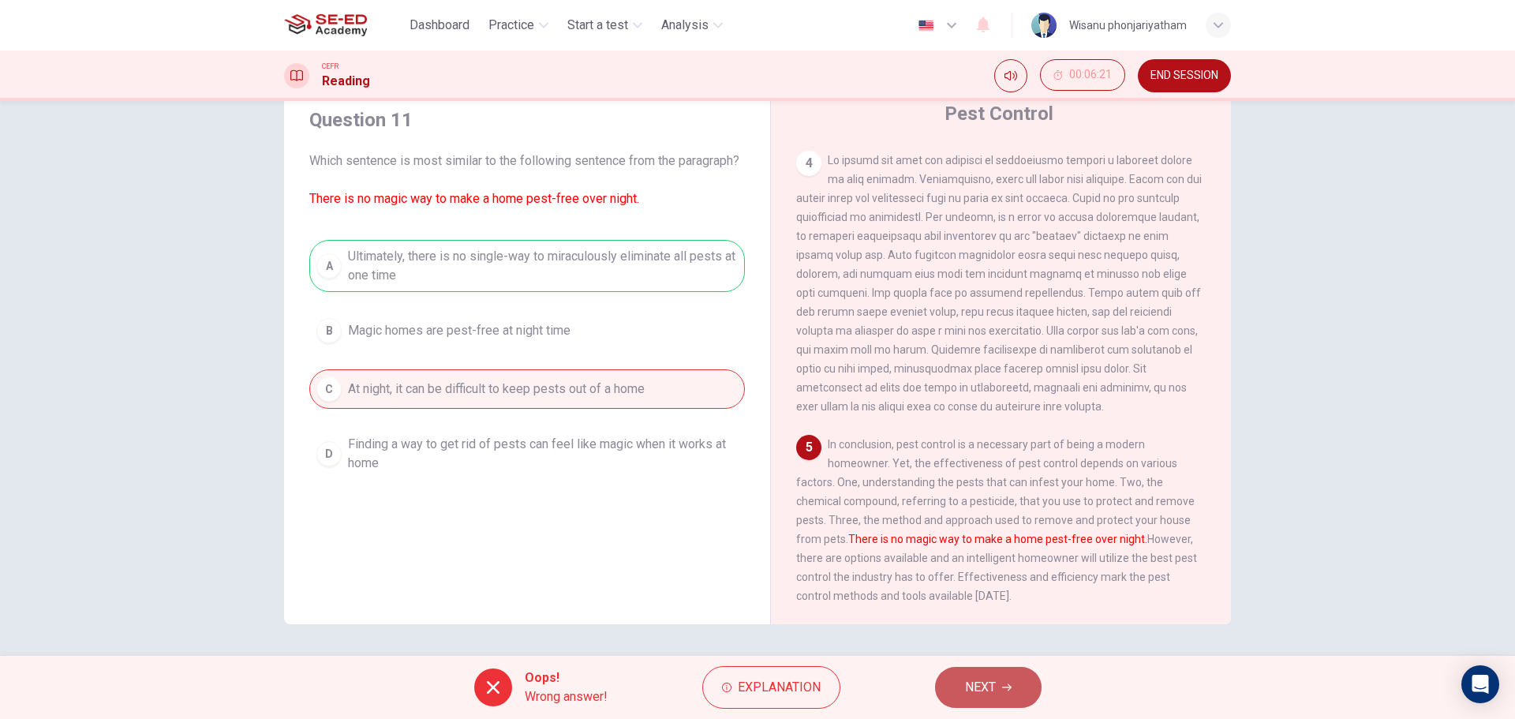
click at [971, 674] on button "NEXT" at bounding box center [988, 687] width 107 height 41
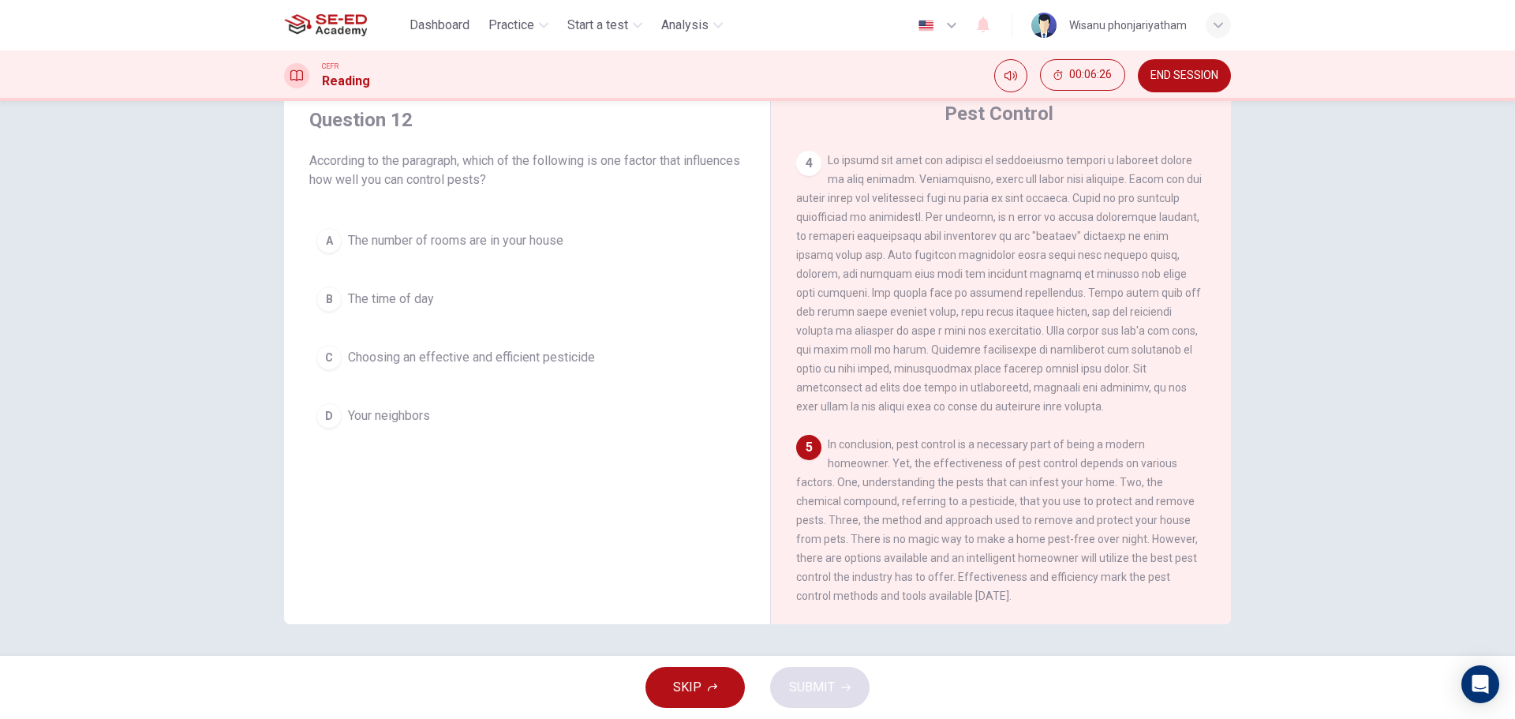
click at [548, 355] on span "Choosing an effective and efficient pesticide" at bounding box center [471, 357] width 247 height 19
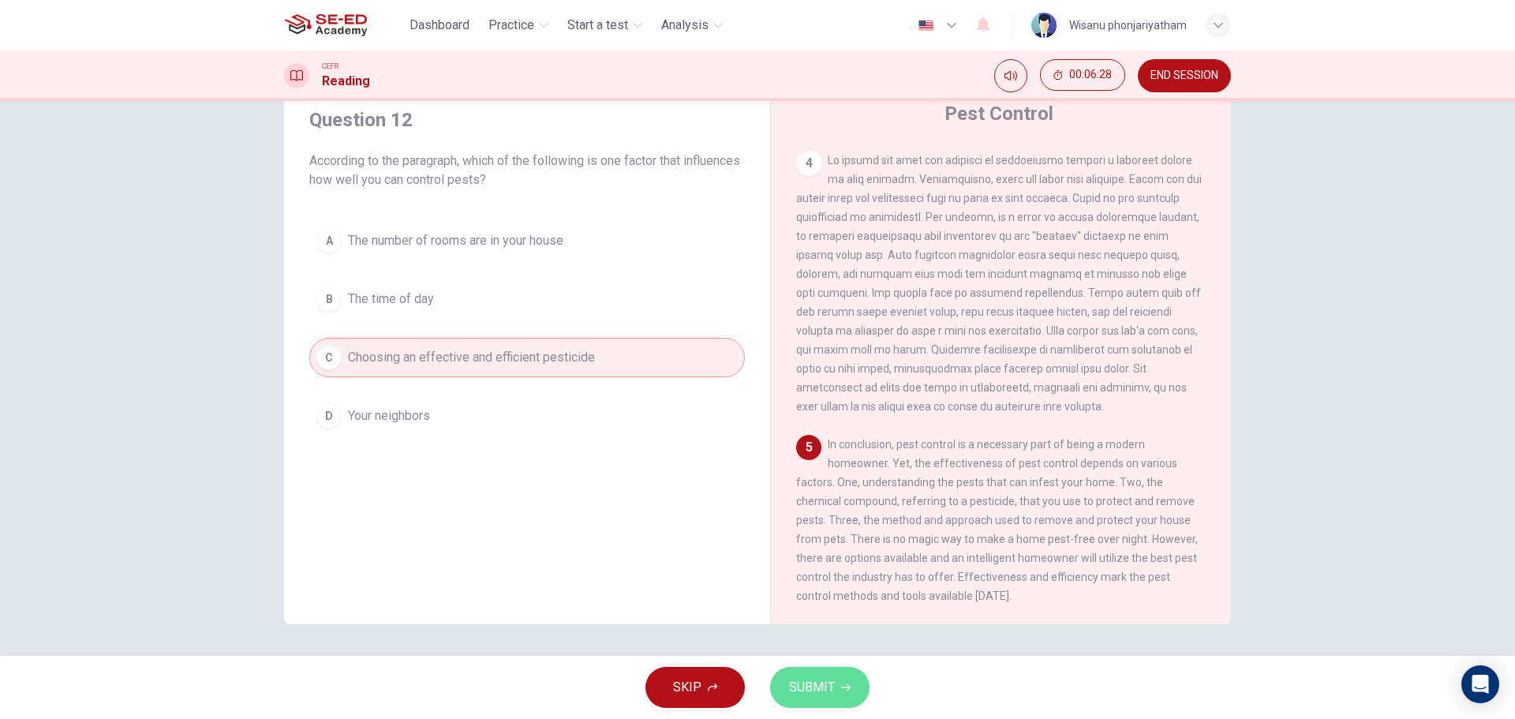
click at [820, 698] on button "SUBMIT" at bounding box center [819, 687] width 99 height 41
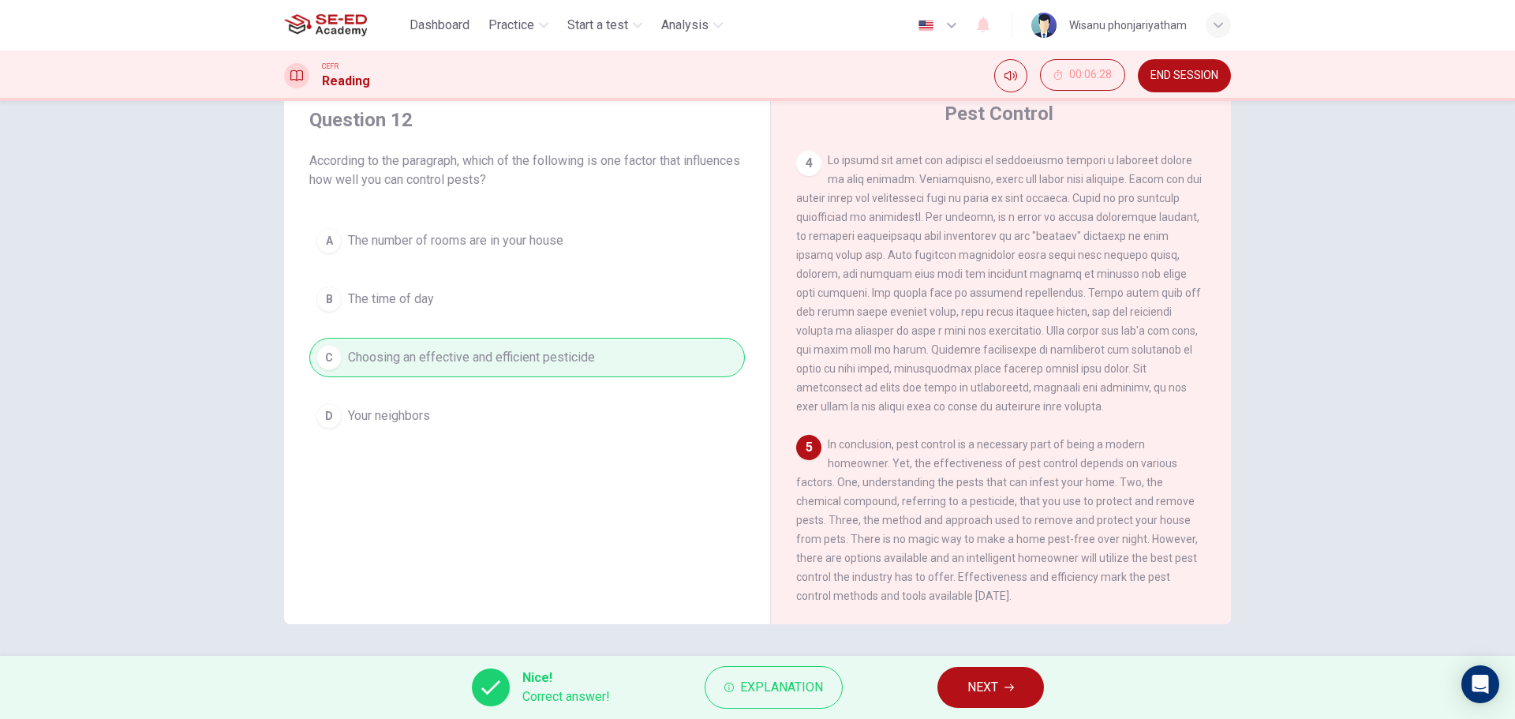
click at [970, 680] on span "NEXT" at bounding box center [982, 687] width 31 height 22
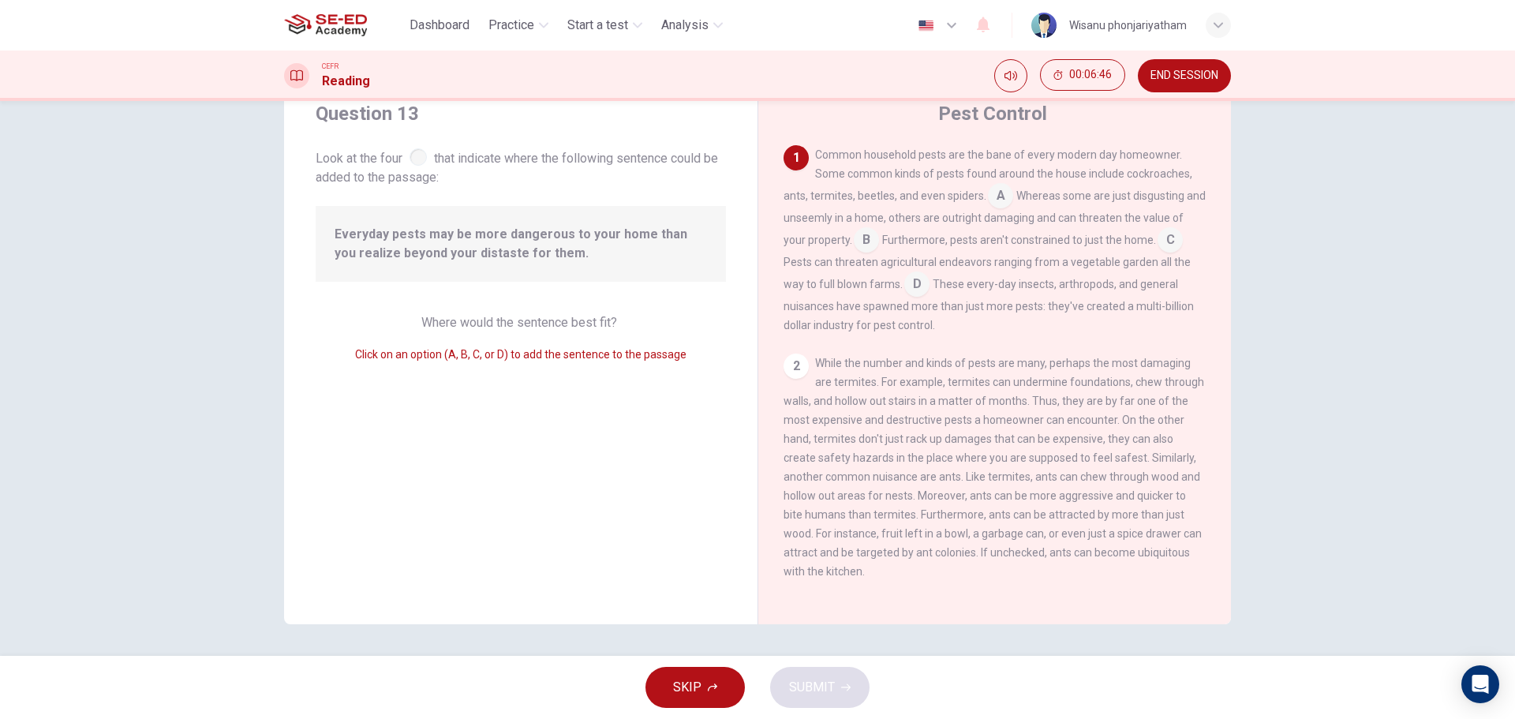
click at [858, 247] on input at bounding box center [866, 241] width 25 height 25
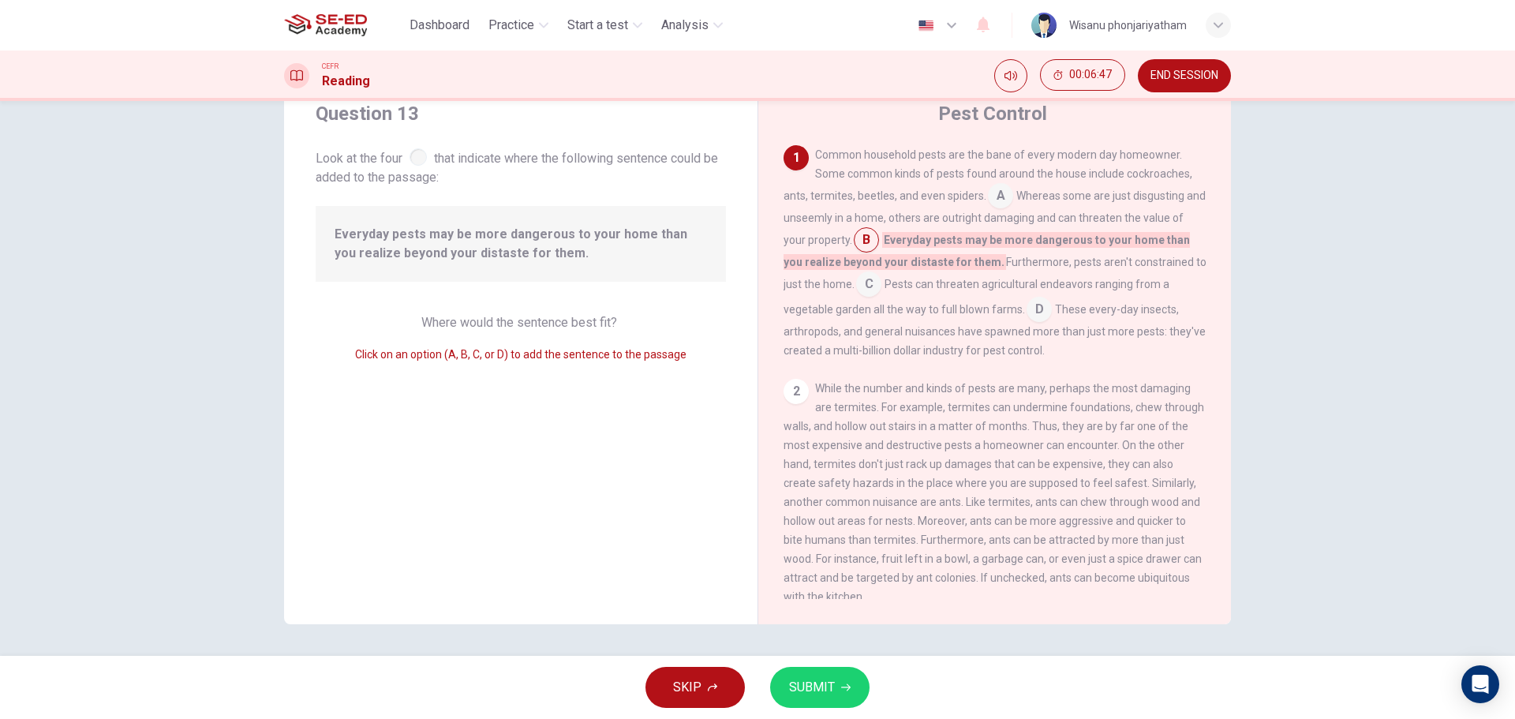
click at [805, 697] on span "SUBMIT" at bounding box center [812, 687] width 46 height 22
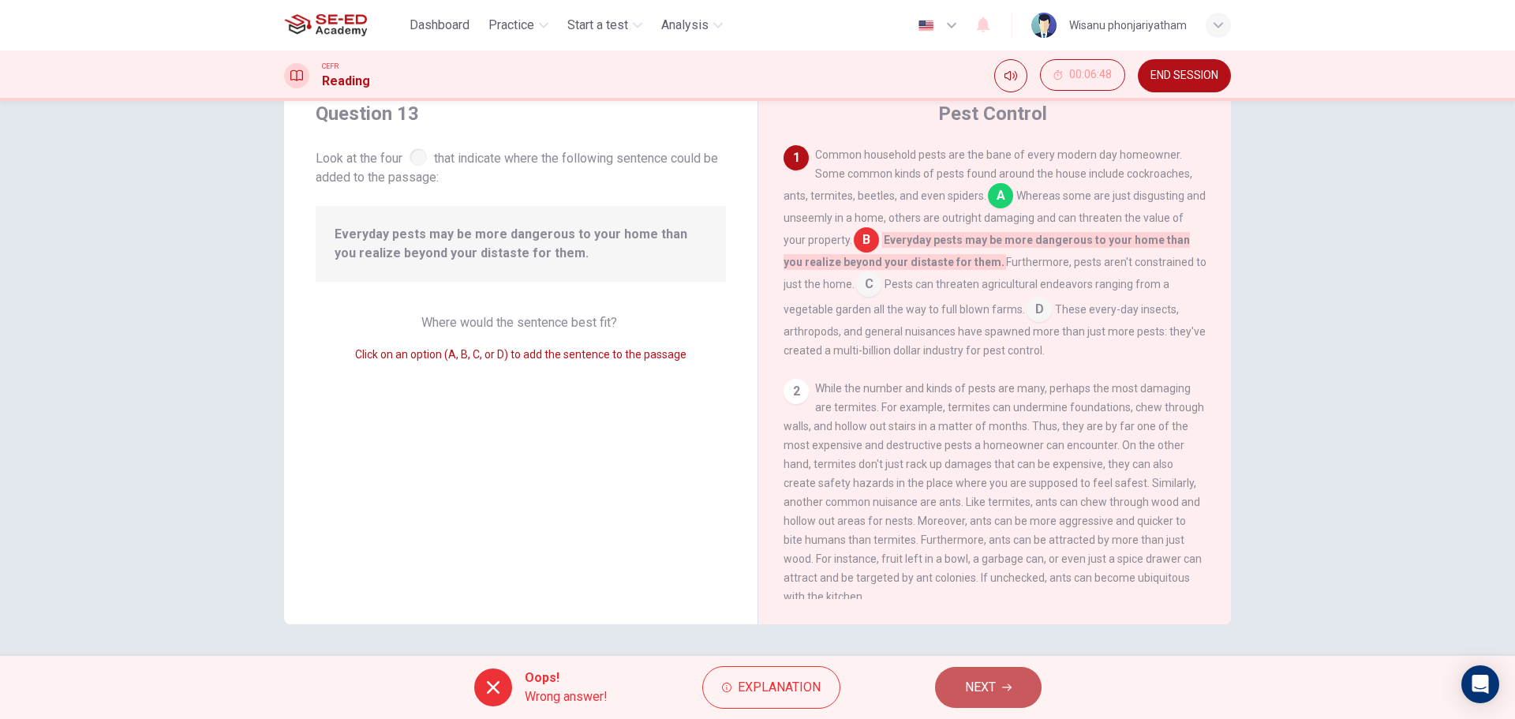
click at [972, 692] on span "NEXT" at bounding box center [980, 687] width 31 height 22
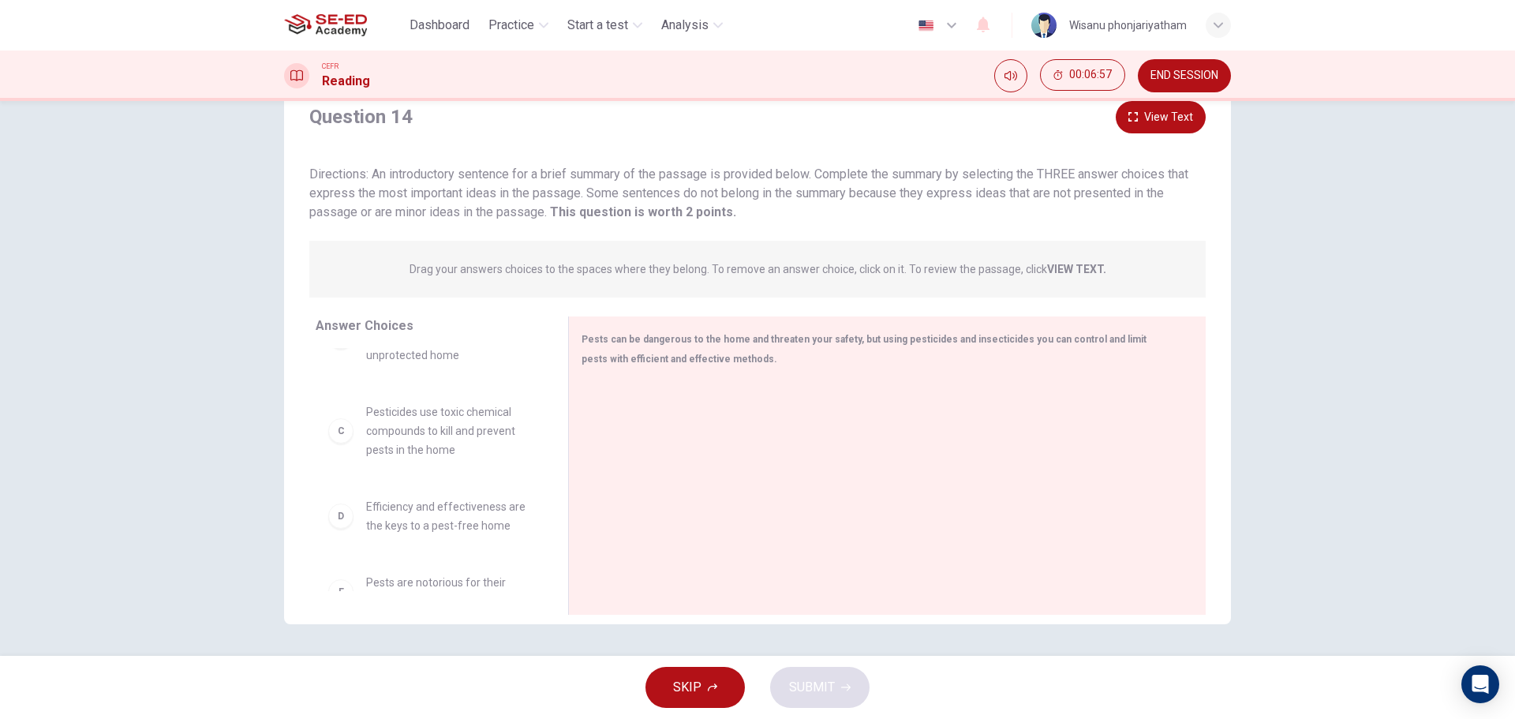
scroll to position [158, 0]
click at [417, 435] on span "Pesticides use toxic chemical compounds to kill and prevent pests in the home" at bounding box center [448, 420] width 164 height 57
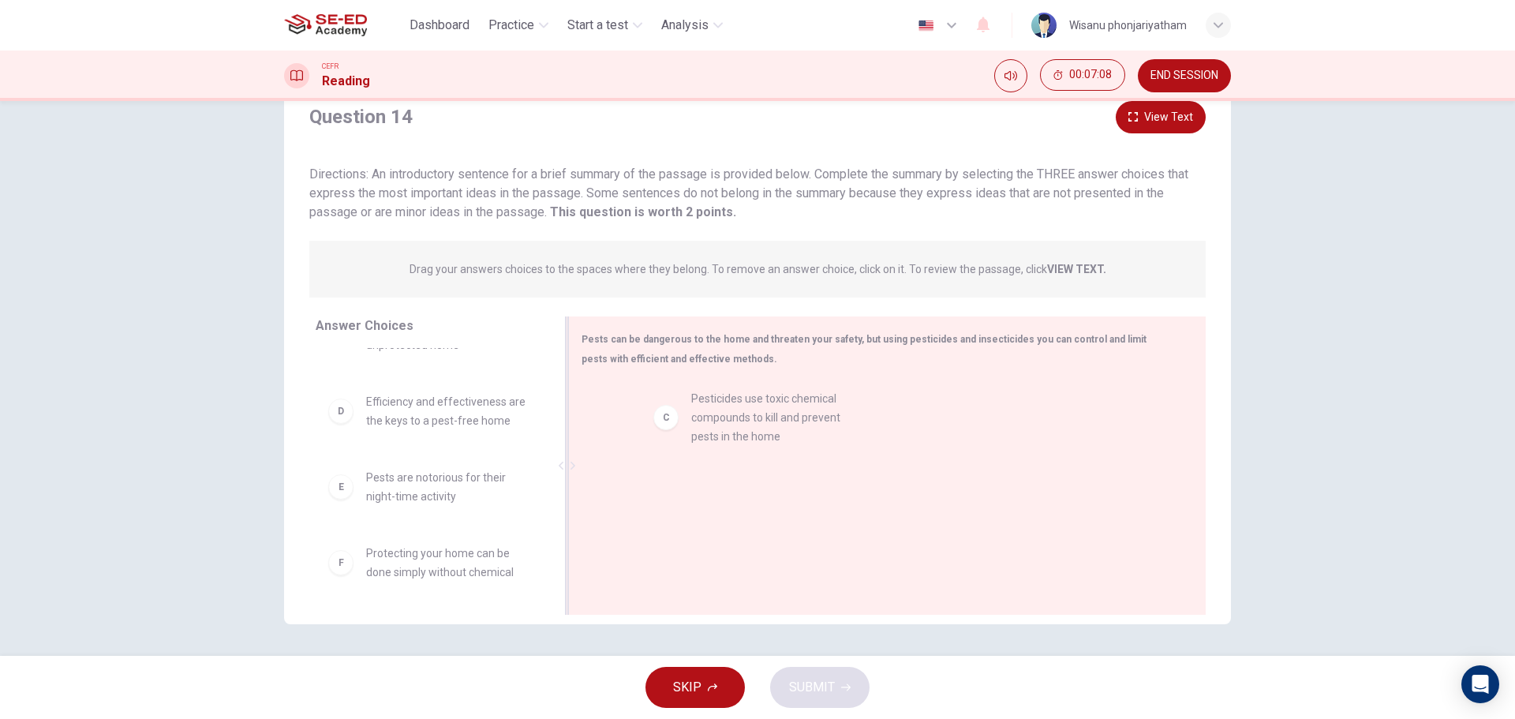
drag, startPoint x: 418, startPoint y: 440, endPoint x: 753, endPoint y: 435, distance: 334.5
drag, startPoint x: 415, startPoint y: 570, endPoint x: 803, endPoint y: 498, distance: 394.9
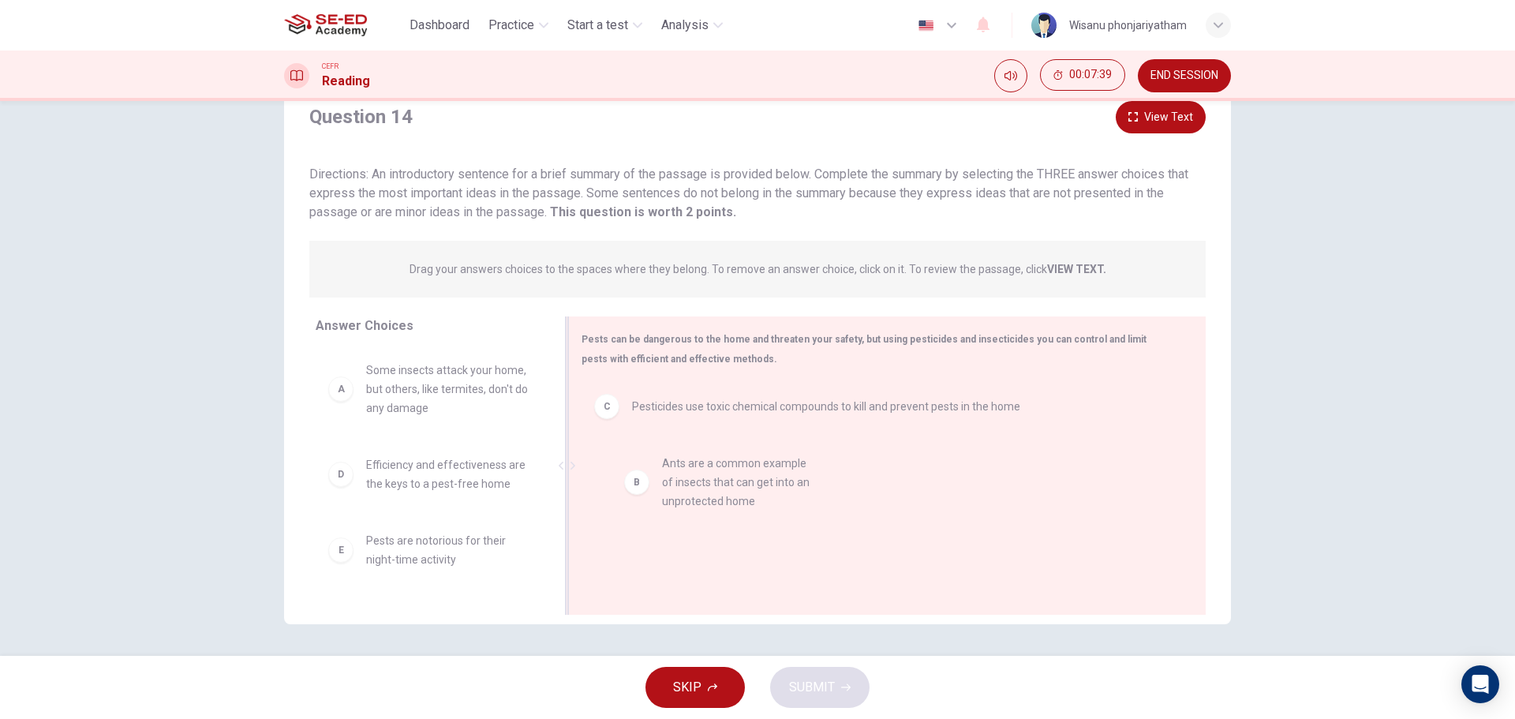
drag, startPoint x: 429, startPoint y: 484, endPoint x: 734, endPoint y: 482, distance: 304.5
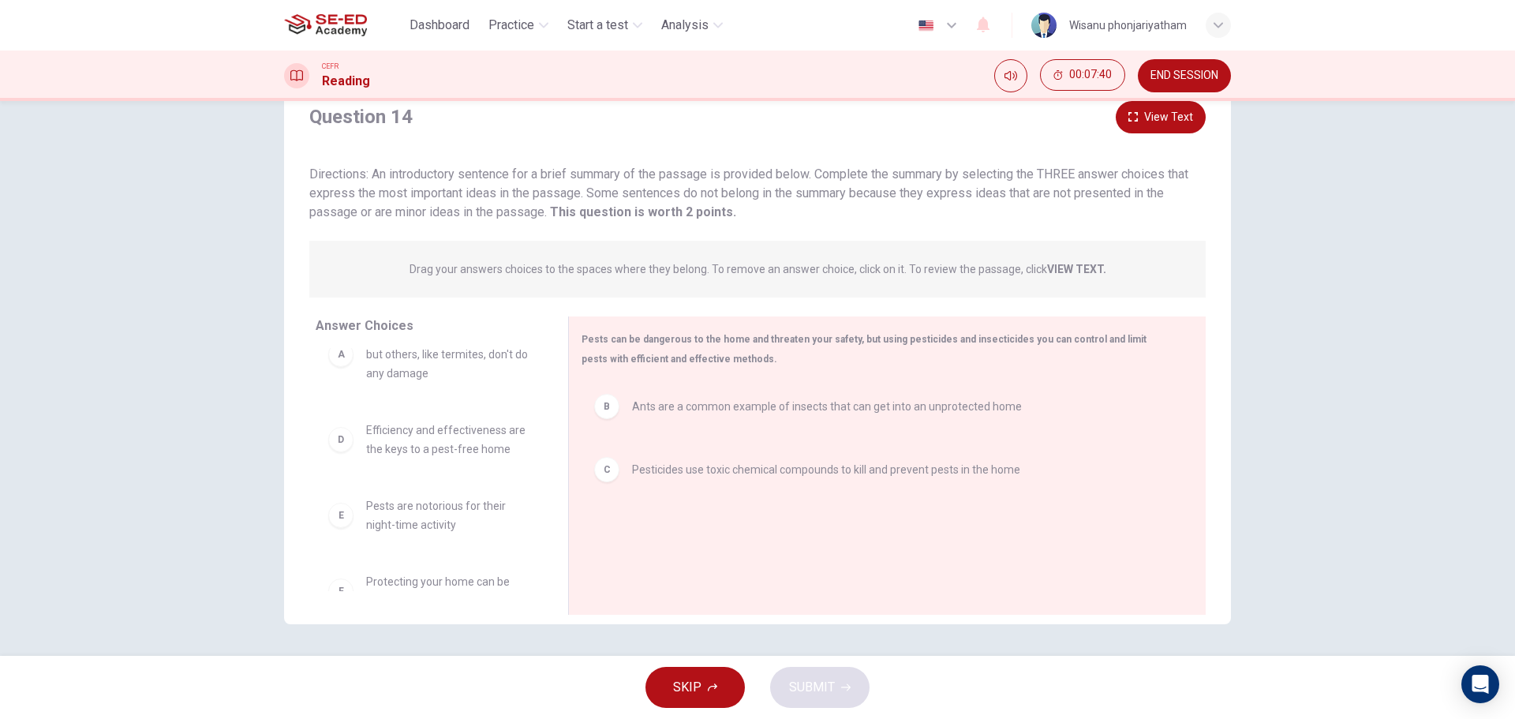
scroll to position [66, 0]
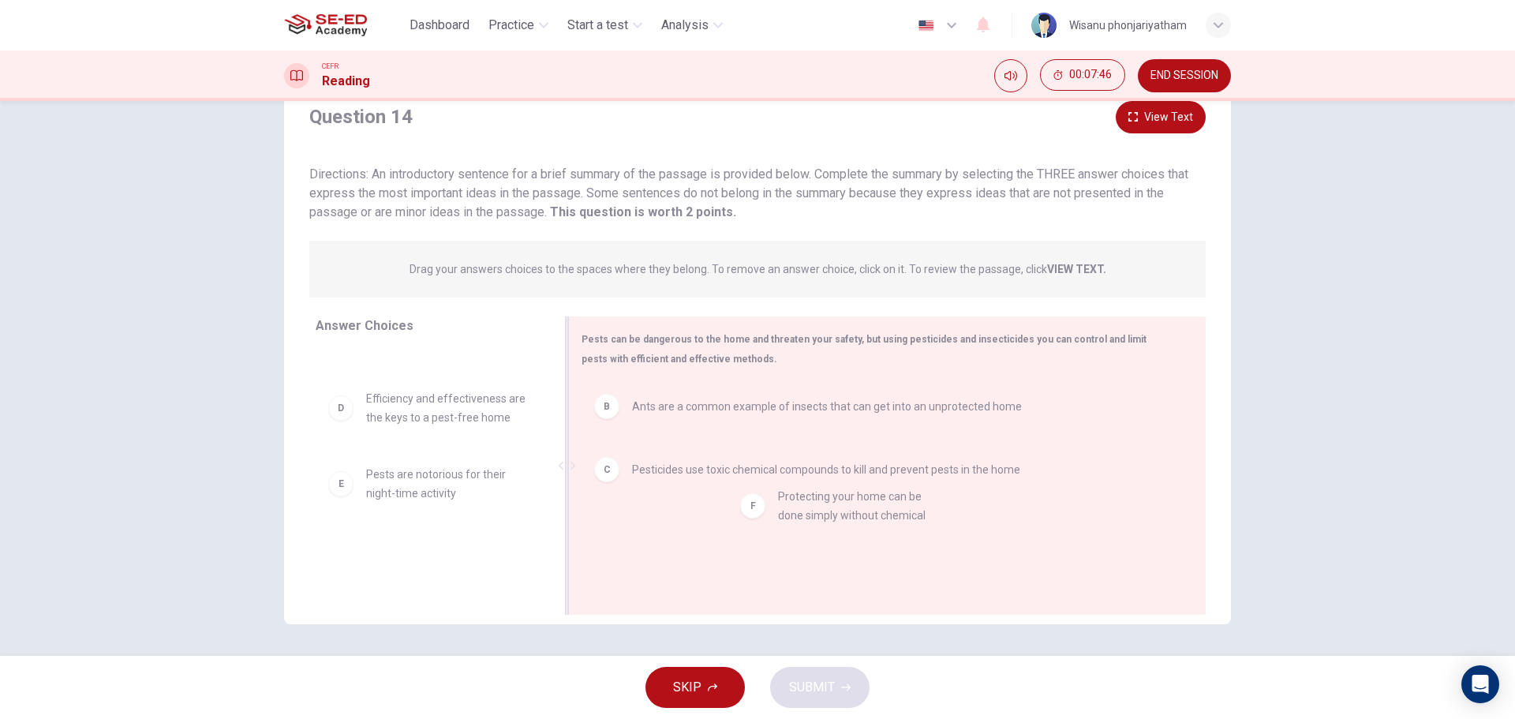
drag, startPoint x: 406, startPoint y: 570, endPoint x: 852, endPoint y: 513, distance: 450.2
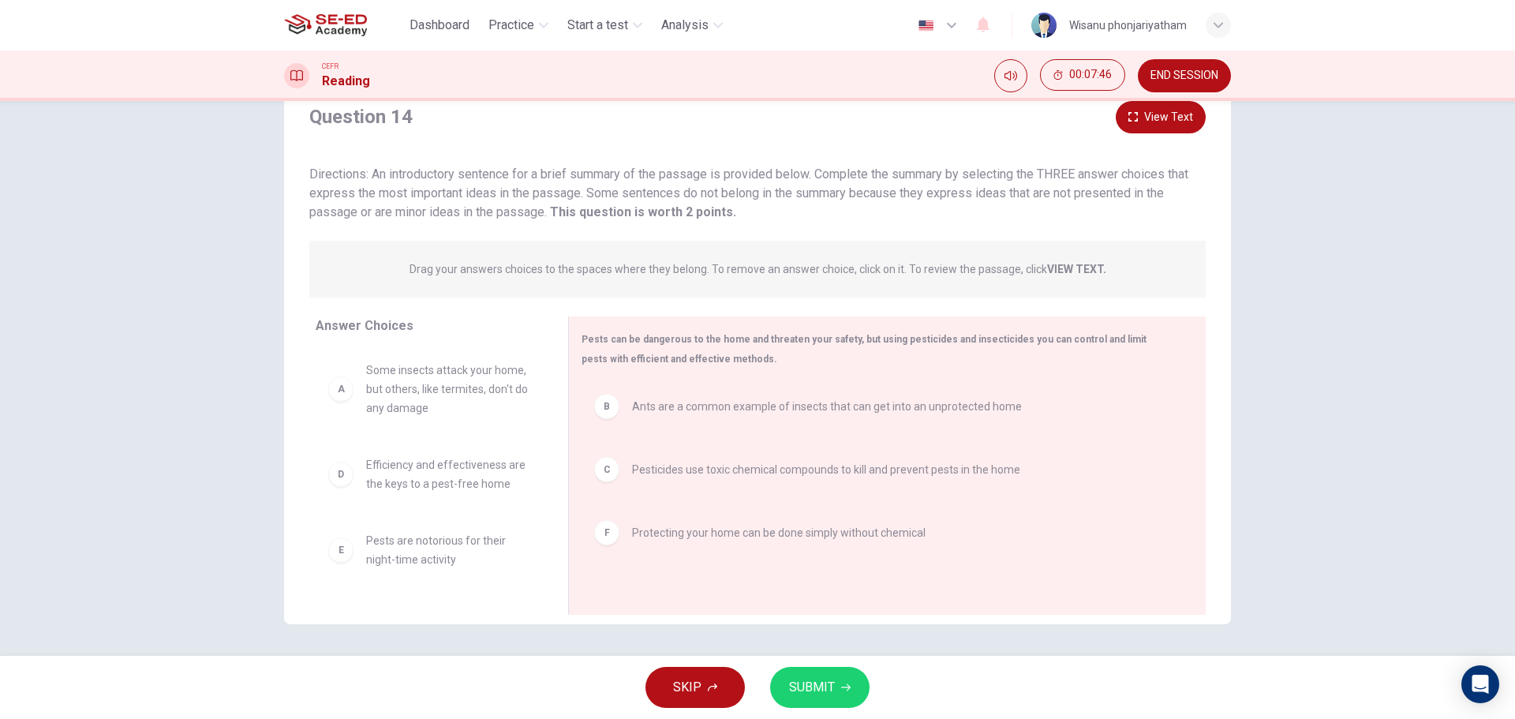
scroll to position [0, 0]
click at [831, 671] on button "SUBMIT" at bounding box center [819, 687] width 99 height 41
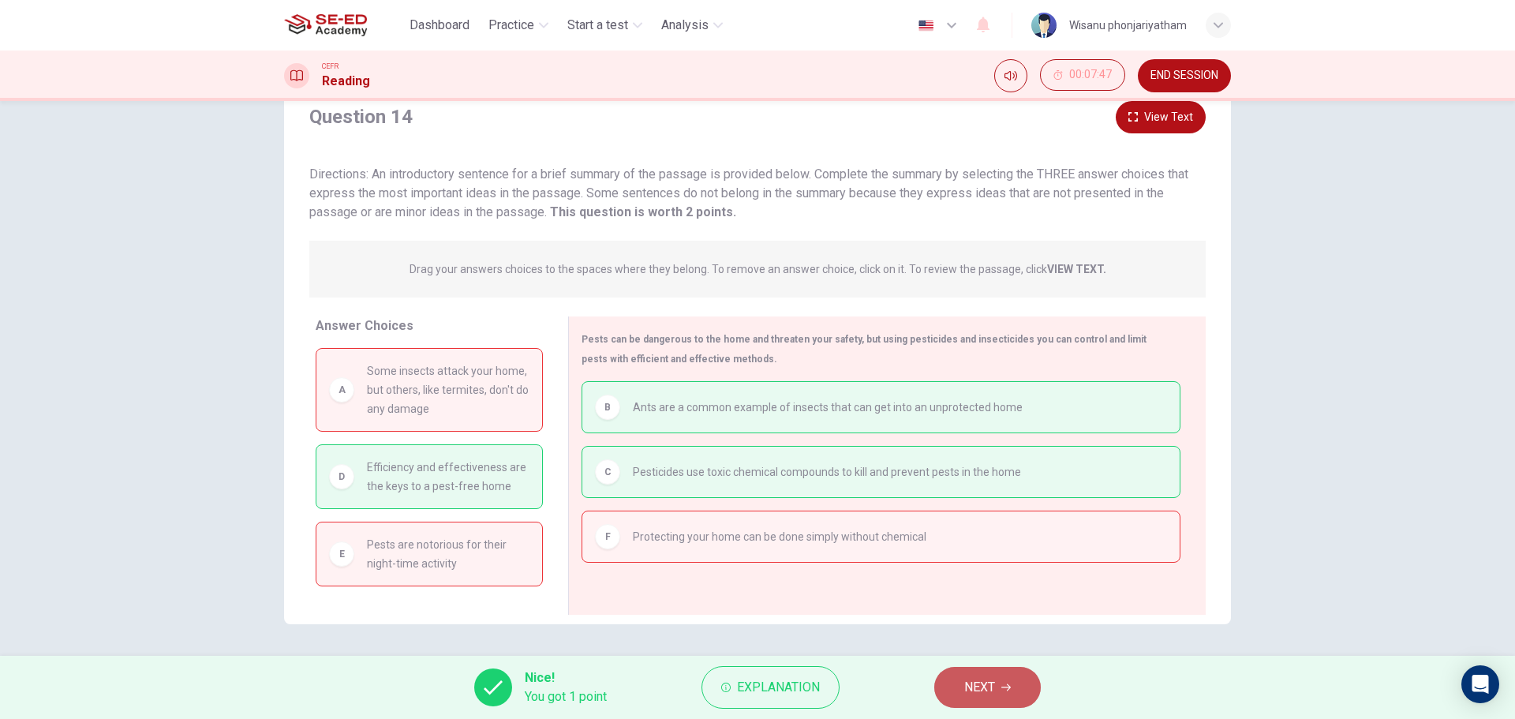
click at [984, 675] on button "NEXT" at bounding box center [987, 687] width 107 height 41
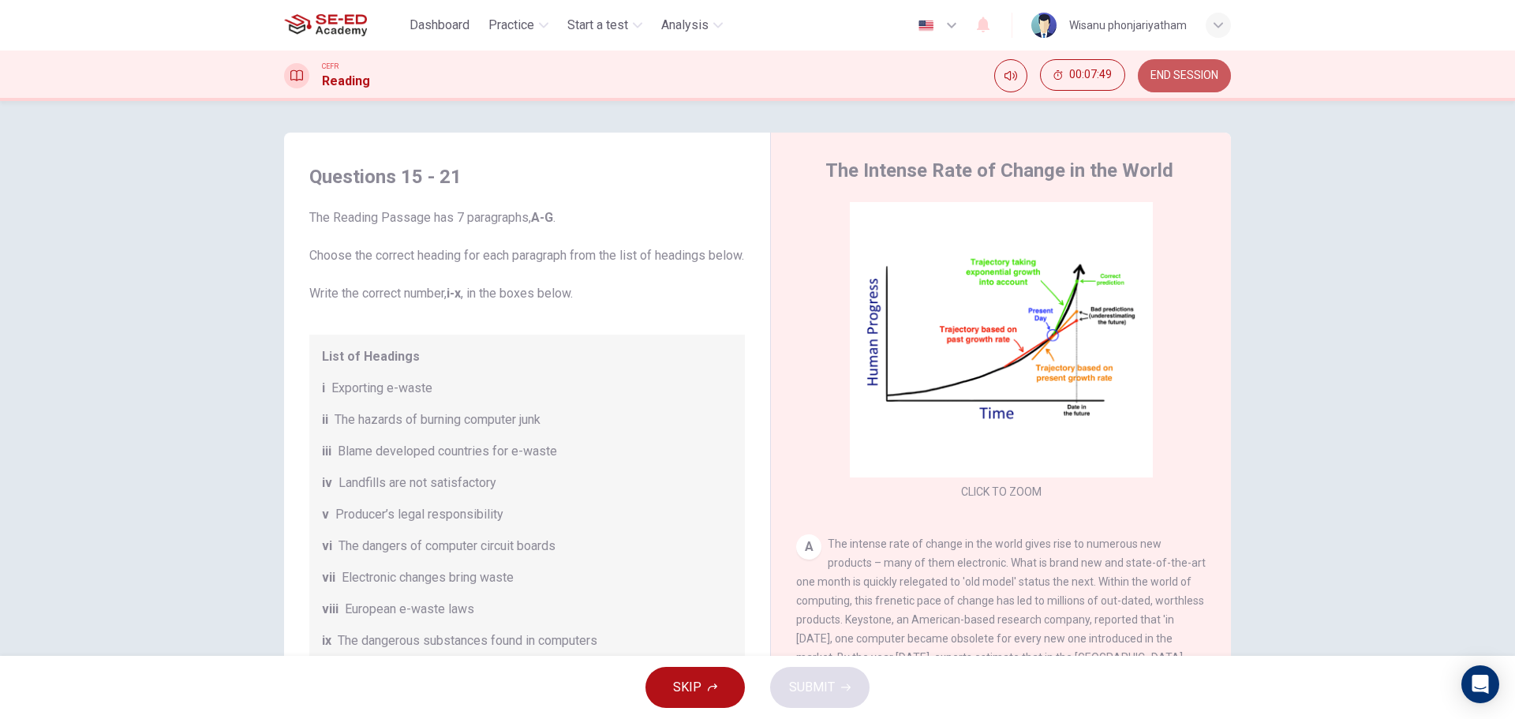
click at [1172, 73] on span "END SESSION" at bounding box center [1184, 75] width 68 height 13
